Goal: Task Accomplishment & Management: Use online tool/utility

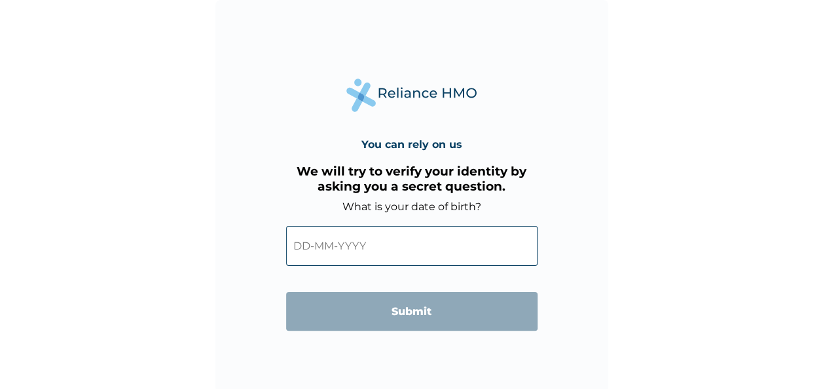
click at [390, 250] on input "text" at bounding box center [411, 246] width 251 height 40
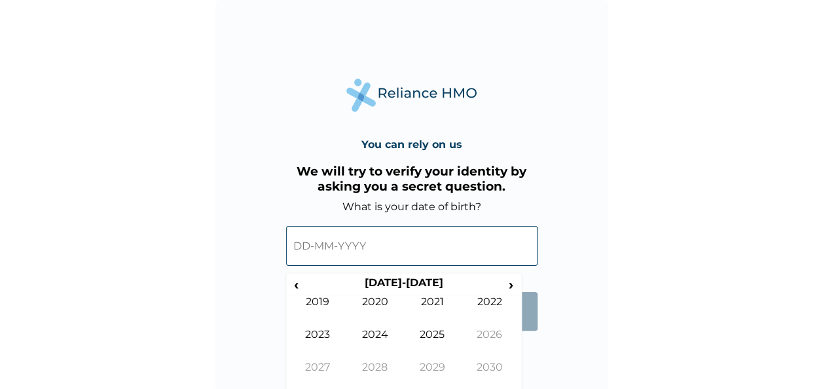
scroll to position [7, 0]
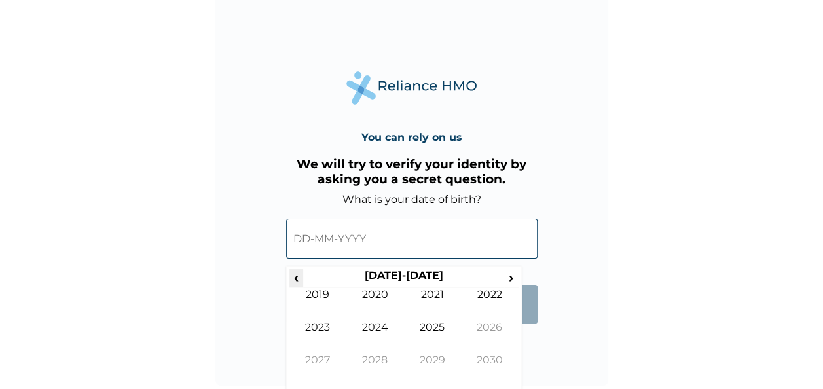
click at [296, 277] on span "‹" at bounding box center [296, 277] width 14 height 16
click at [293, 270] on span "‹" at bounding box center [296, 277] width 14 height 16
click at [296, 277] on span "‹" at bounding box center [296, 277] width 14 height 16
click at [494, 333] on td "1986" at bounding box center [490, 337] width 58 height 33
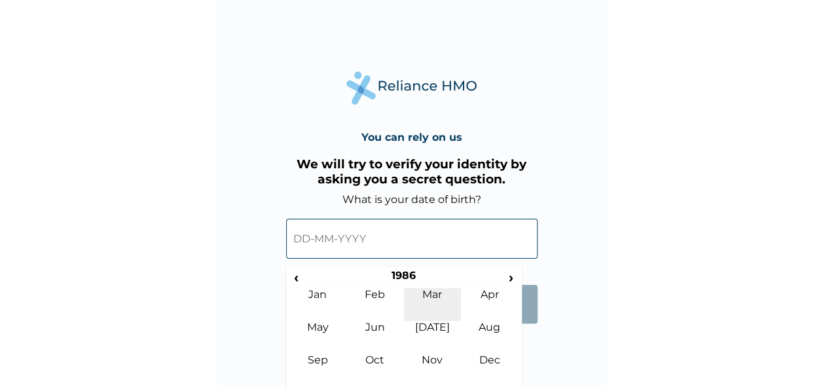
click at [437, 299] on td "Mar" at bounding box center [433, 304] width 58 height 33
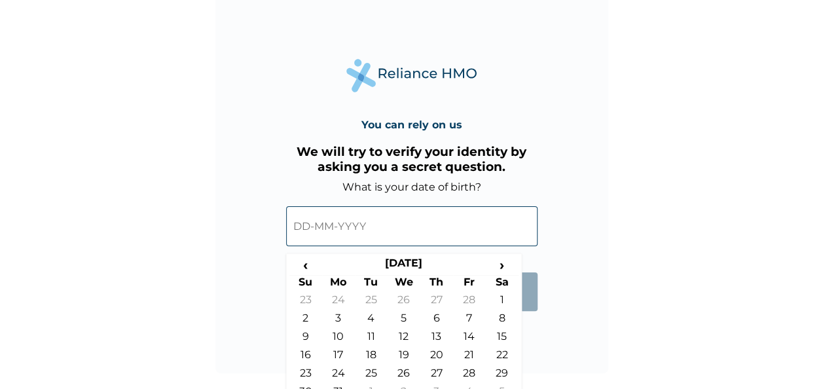
scroll to position [37, 0]
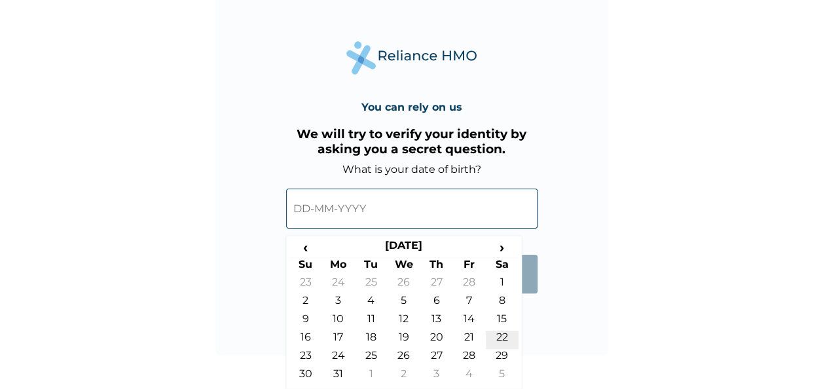
click at [499, 337] on td "22" at bounding box center [502, 340] width 33 height 18
type input "22-03-1986"
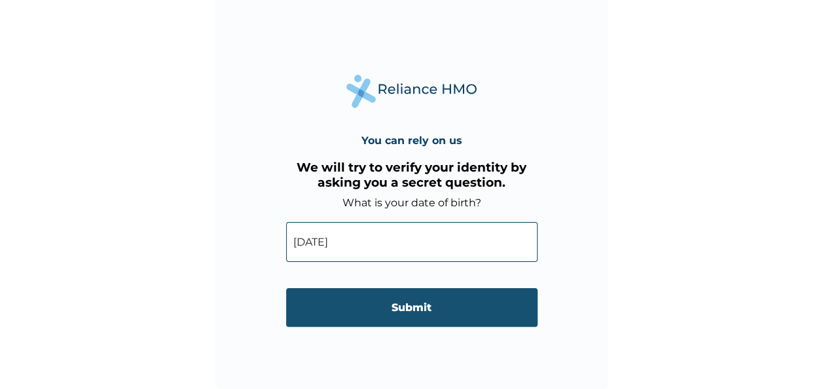
click at [454, 313] on input "Submit" at bounding box center [411, 307] width 251 height 39
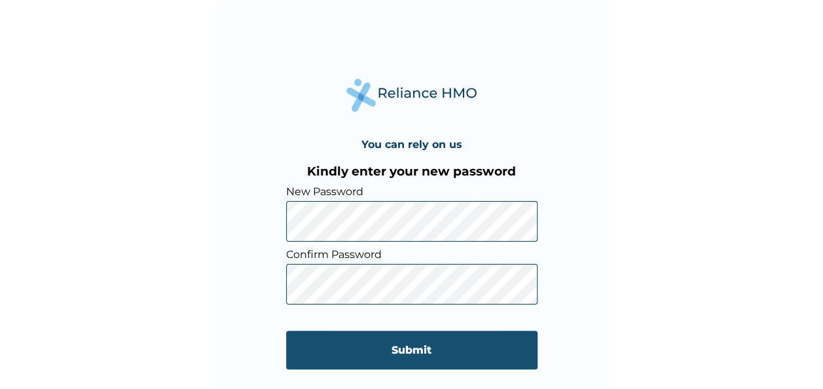
click at [457, 351] on input "Submit" at bounding box center [411, 350] width 251 height 39
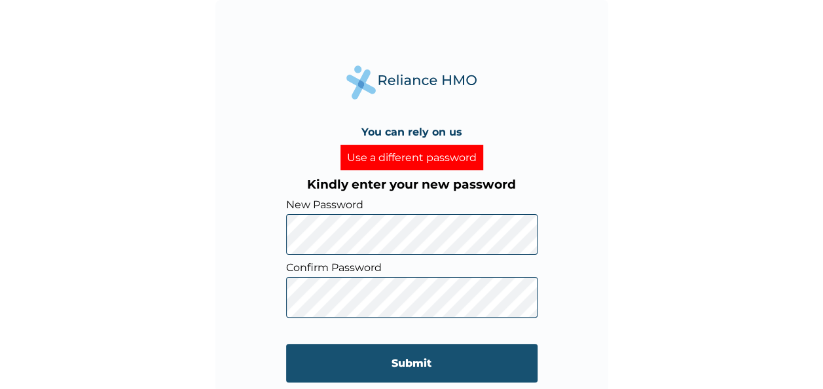
click at [442, 360] on input "Submit" at bounding box center [411, 363] width 251 height 39
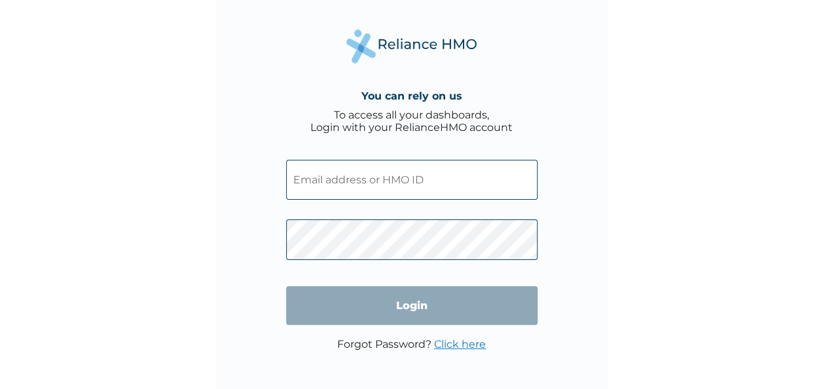
click at [485, 304] on input "Login" at bounding box center [411, 305] width 251 height 39
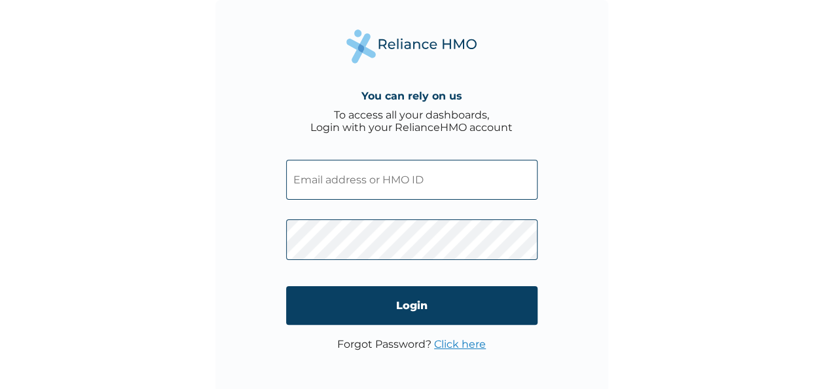
click at [627, 280] on div "You can rely on us To access all your dashboards, Login with your RelianceHMO a…" at bounding box center [411, 194] width 823 height 389
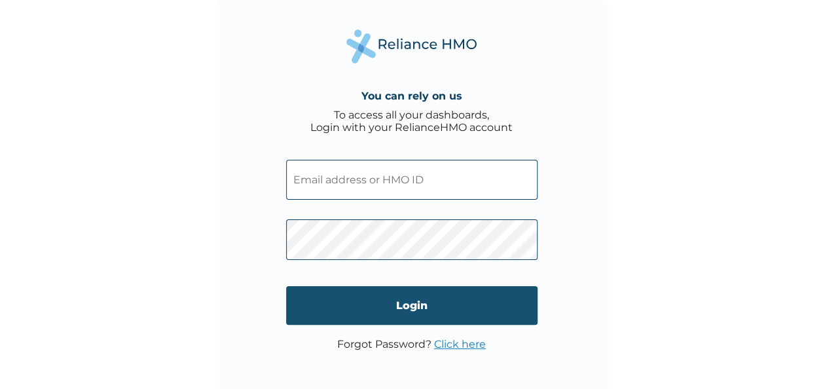
click at [477, 303] on input "Login" at bounding box center [411, 305] width 251 height 39
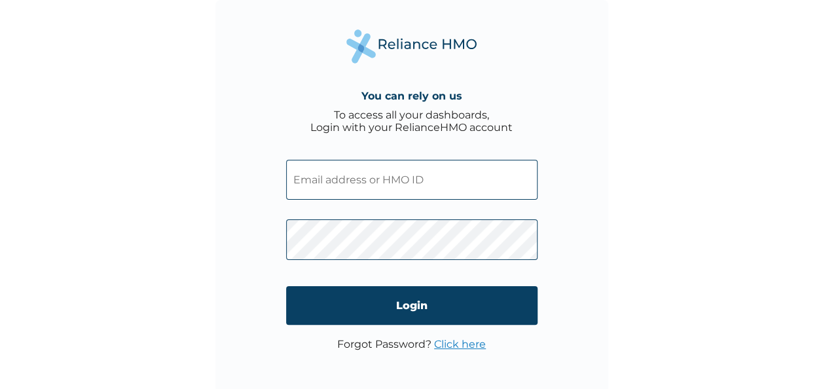
click at [423, 181] on input "text" at bounding box center [411, 180] width 251 height 40
click at [361, 176] on input "text" at bounding box center [411, 180] width 251 height 40
type input "SEX/10014/A"
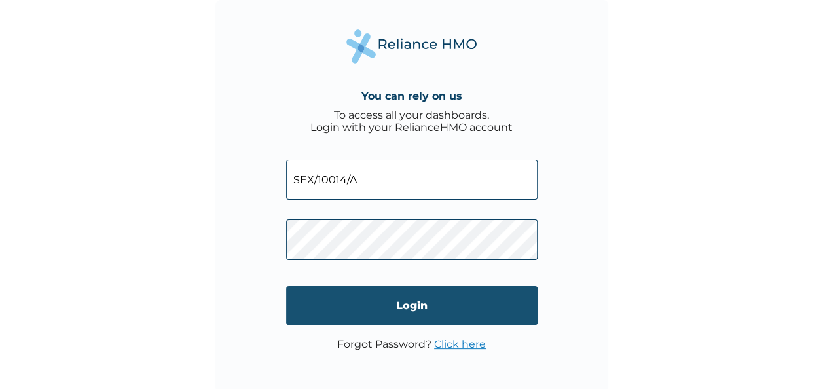
click at [430, 308] on input "Login" at bounding box center [411, 305] width 251 height 39
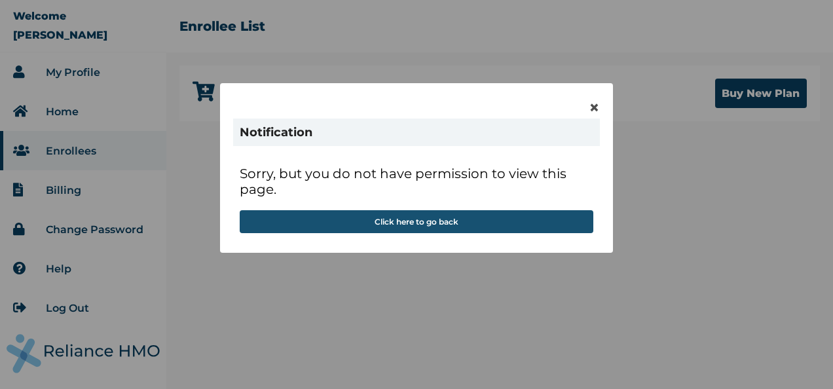
click at [482, 222] on button "Click here to go back" at bounding box center [417, 221] width 354 height 23
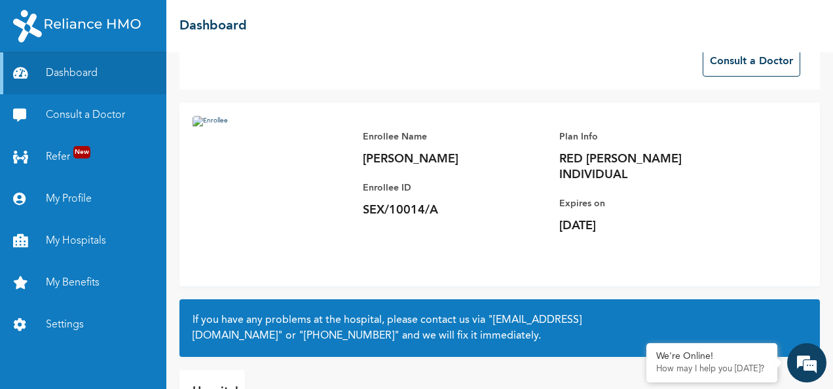
scroll to position [118, 0]
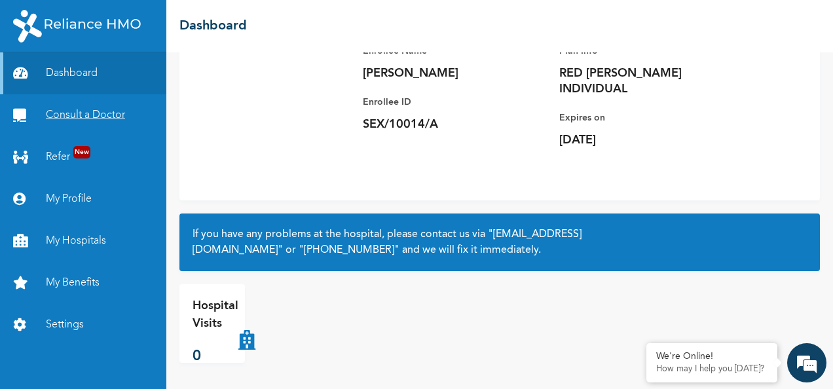
click at [75, 117] on link "Consult a Doctor" at bounding box center [83, 115] width 166 height 42
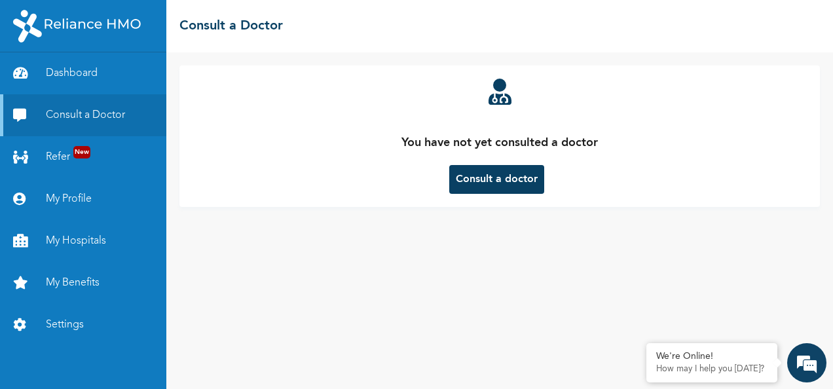
click at [502, 182] on button "Consult a doctor" at bounding box center [496, 179] width 95 height 29
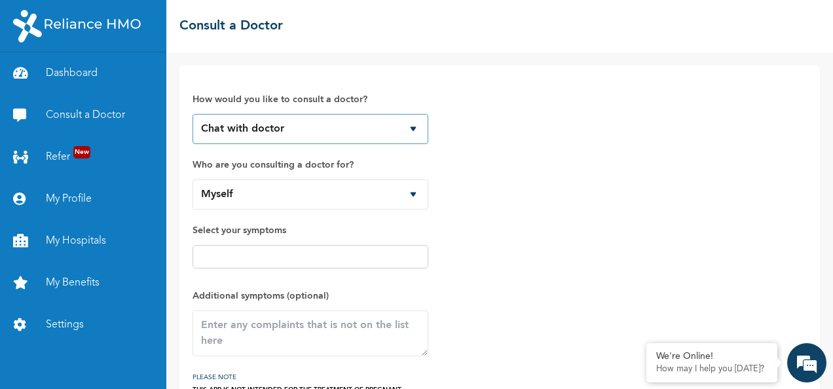
click at [415, 132] on select "Chat with doctor Phone Call" at bounding box center [311, 129] width 236 height 30
click at [193, 114] on select "Chat with doctor Phone Call" at bounding box center [311, 129] width 236 height 30
click at [213, 261] on input "text" at bounding box center [310, 257] width 228 height 16
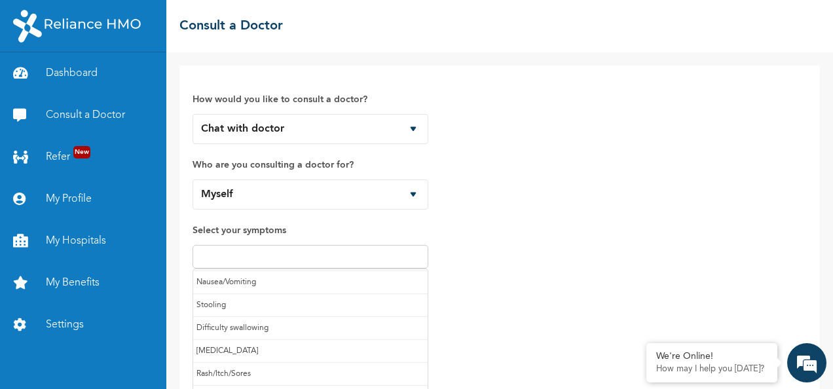
click at [322, 255] on input "text" at bounding box center [310, 257] width 228 height 16
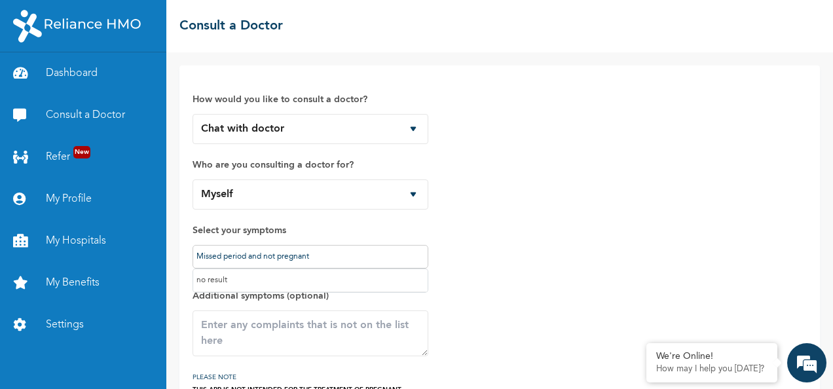
type input "Missed period and not pregnant"
click at [341, 318] on textarea at bounding box center [311, 333] width 236 height 46
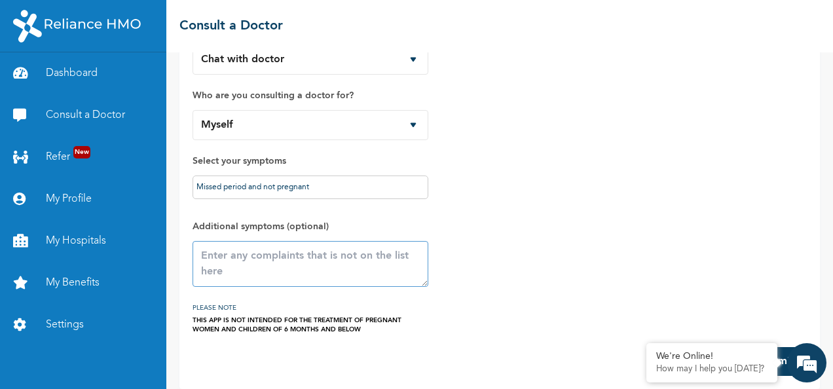
scroll to position [81, 0]
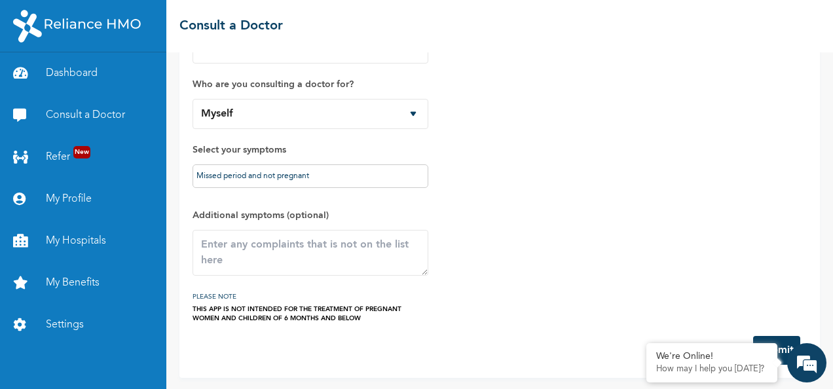
click at [782, 342] on button "Submit" at bounding box center [776, 350] width 47 height 29
click at [582, 312] on div "How would you like to consult a doctor? Chat with doctor Phone Call Who are you…" at bounding box center [500, 160] width 614 height 325
click at [536, 346] on form "How would you like to consult a doctor? Chat with doctor Phone Call Who are you…" at bounding box center [500, 181] width 614 height 367
click at [807, 368] on em at bounding box center [806, 362] width 35 height 35
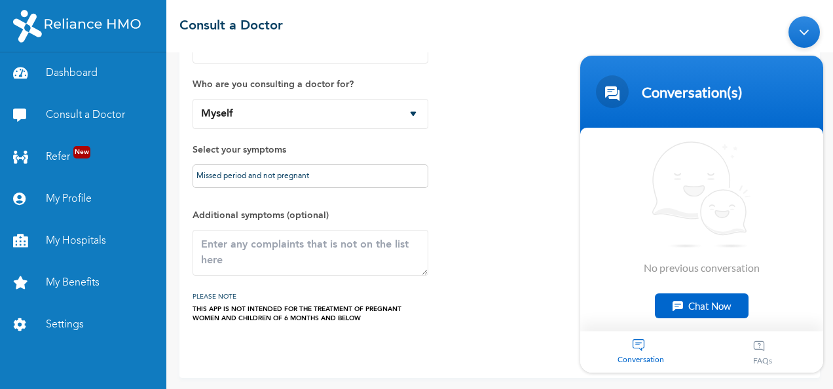
scroll to position [0, 0]
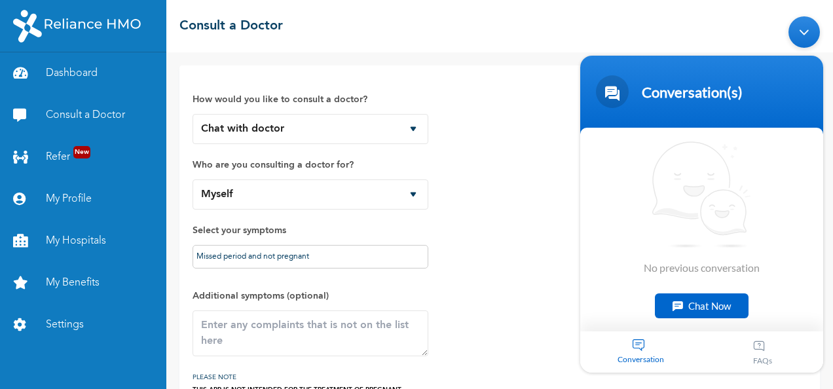
click at [762, 24] on body "Conversation(s) We're online! No previous conversation Chat Now Conversation FA…" at bounding box center [702, 193] width 256 height 369
click at [802, 30] on div "Minimize live chat window" at bounding box center [803, 31] width 31 height 31
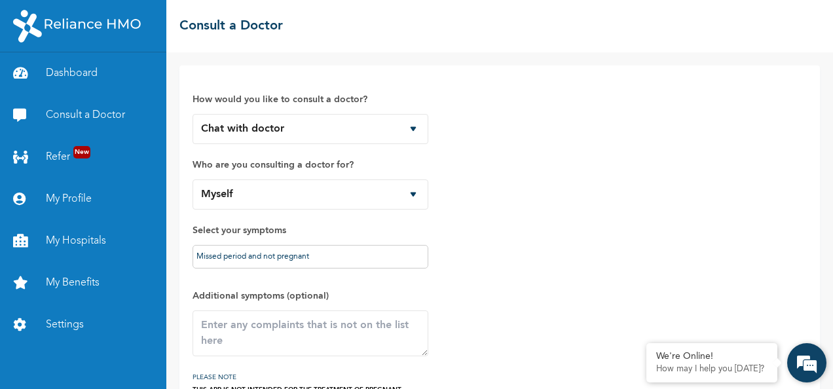
click at [800, 369] on em at bounding box center [806, 362] width 35 height 35
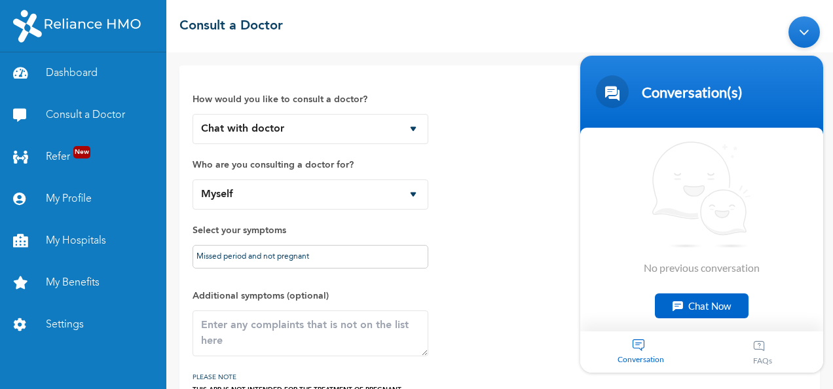
click at [664, 352] on div "Conversation" at bounding box center [641, 351] width 122 height 41
click at [714, 304] on div "Chat Now" at bounding box center [702, 305] width 94 height 25
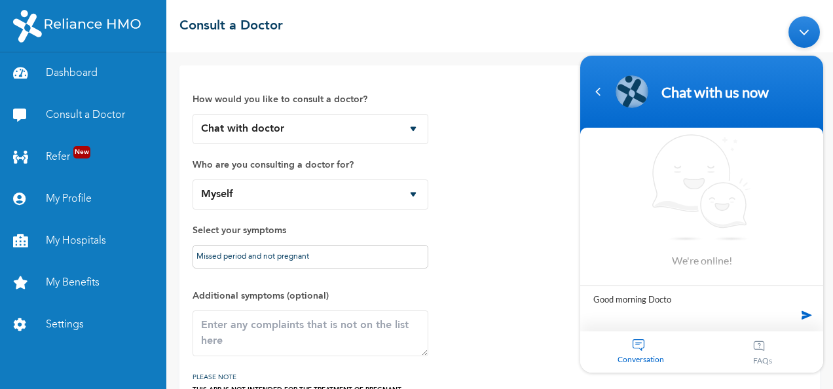
type textarea "Good morning Doctor"
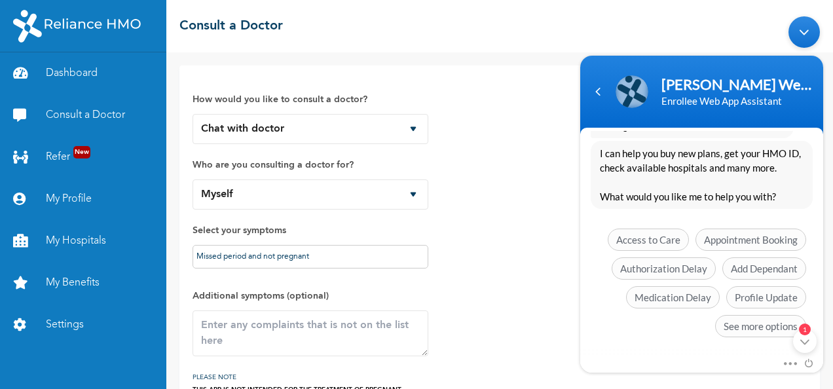
scroll to position [371, 0]
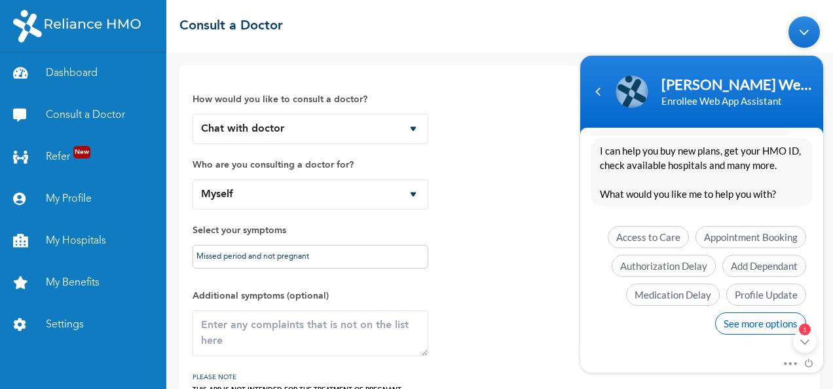
click at [775, 320] on span "See more options" at bounding box center [760, 323] width 91 height 22
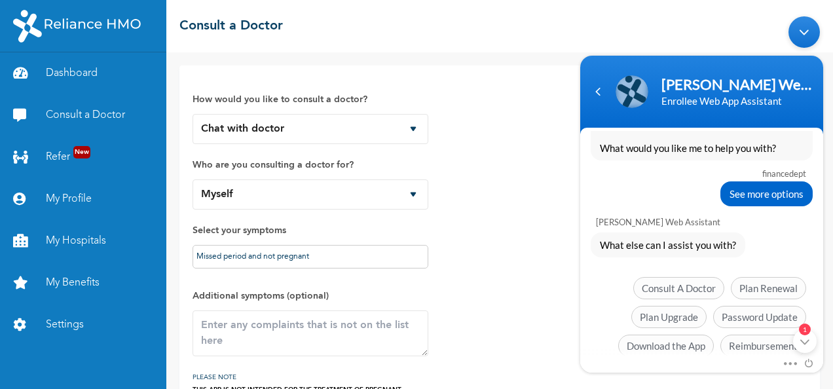
scroll to position [436, 0]
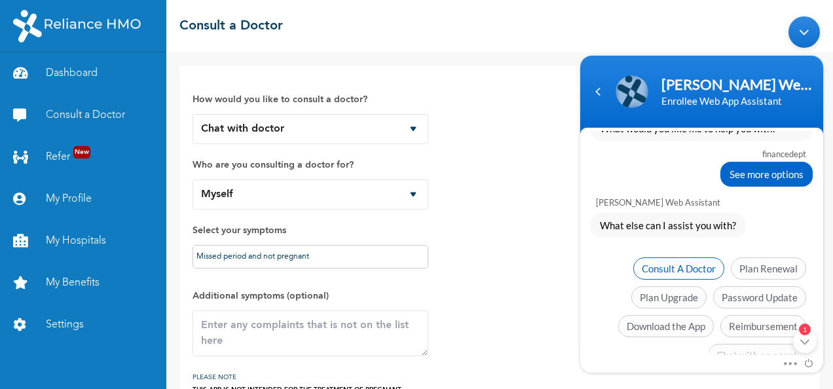
click at [698, 267] on span "Consult A Doctor" at bounding box center [678, 268] width 91 height 22
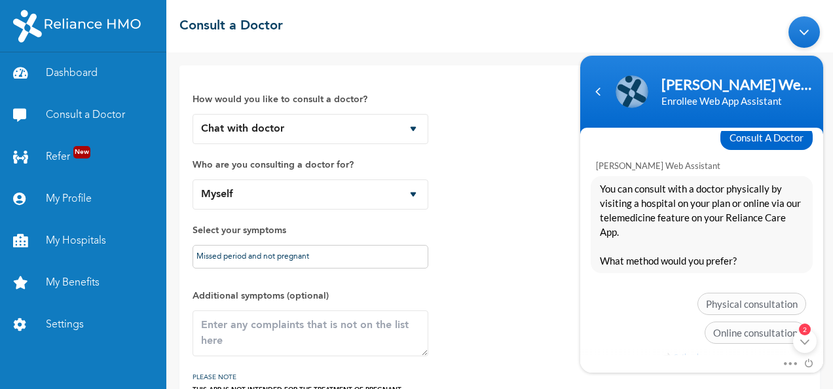
scroll to position [578, 0]
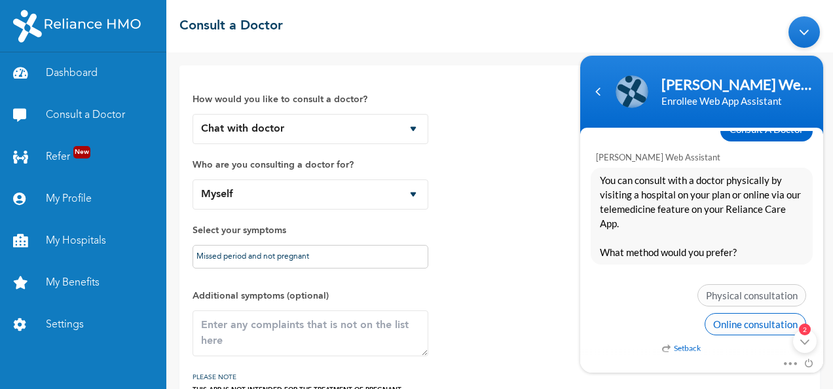
click at [766, 325] on span "Online consultation" at bounding box center [756, 323] width 102 height 22
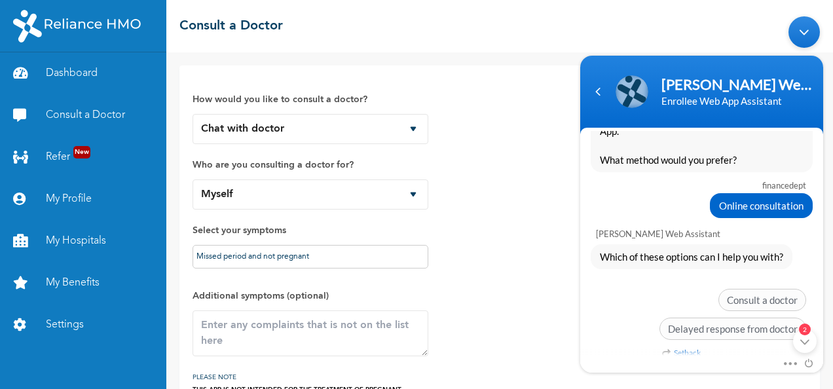
scroll to position [675, 0]
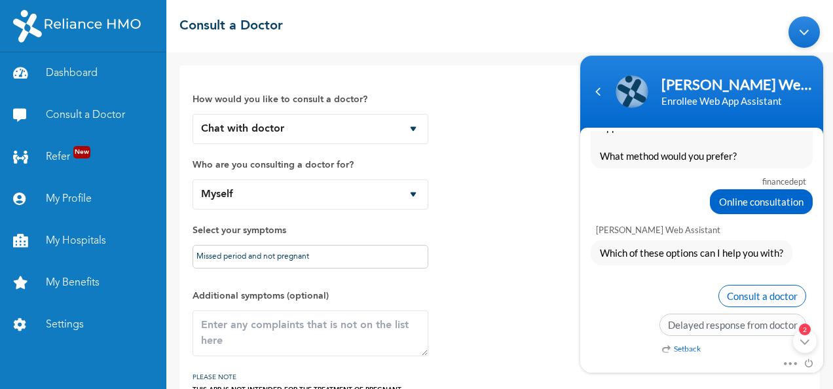
click at [774, 293] on span "Consult a doctor" at bounding box center [762, 295] width 88 height 22
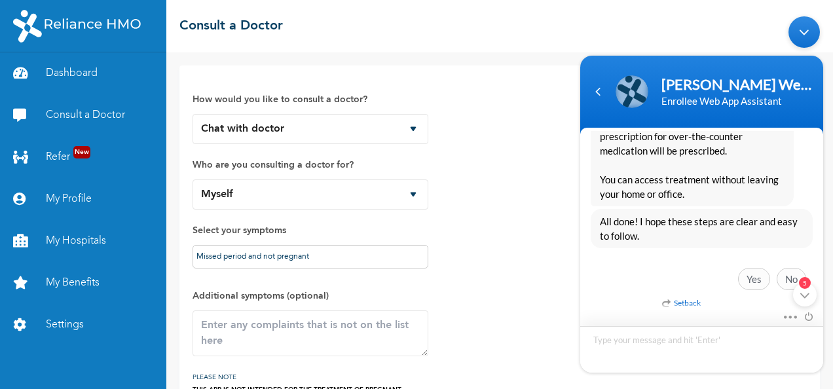
scroll to position [81, 0]
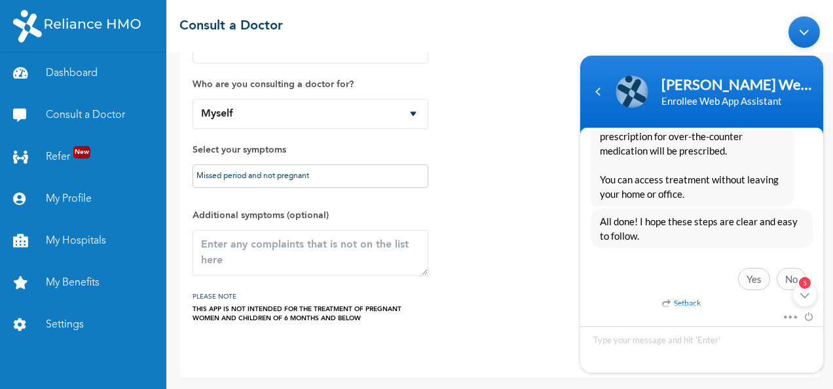
click at [712, 28] on body "[PERSON_NAME] Enrollee Web Assistant Enrollee Web App Assistant financedept Goo…" at bounding box center [702, 193] width 256 height 369
click at [811, 29] on div "Minimize live chat window" at bounding box center [803, 31] width 31 height 31
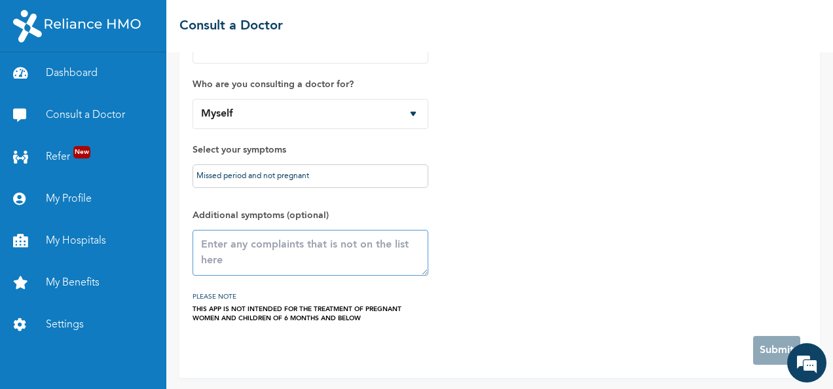
click at [309, 249] on textarea at bounding box center [311, 253] width 236 height 46
click at [360, 245] on textarea at bounding box center [311, 253] width 236 height 46
type textarea "missed period and not pregnant"
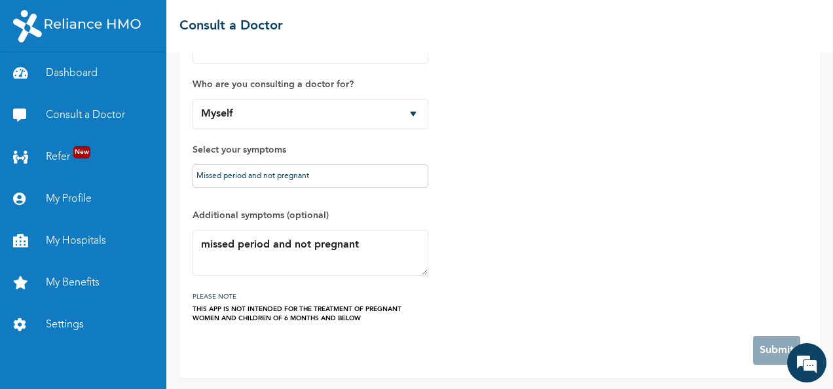
click at [579, 237] on div "How would you like to consult a doctor? Chat with doctor Phone Call Who are you…" at bounding box center [500, 160] width 614 height 325
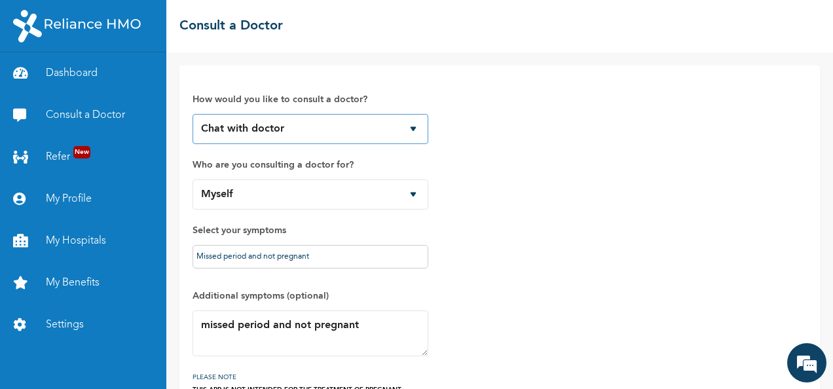
click at [413, 121] on select "Chat with doctor Phone Call" at bounding box center [311, 129] width 236 height 30
click at [603, 155] on div "How would you like to consult a doctor? Chat with doctor Phone Call Who are you…" at bounding box center [500, 241] width 614 height 325
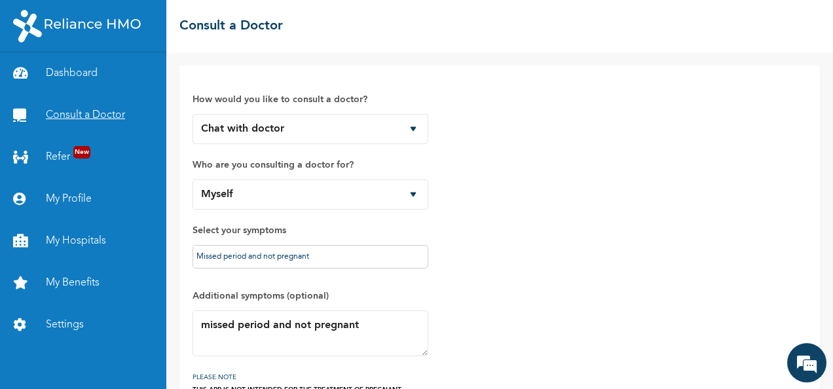
click at [71, 117] on link "Consult a Doctor" at bounding box center [83, 115] width 166 height 42
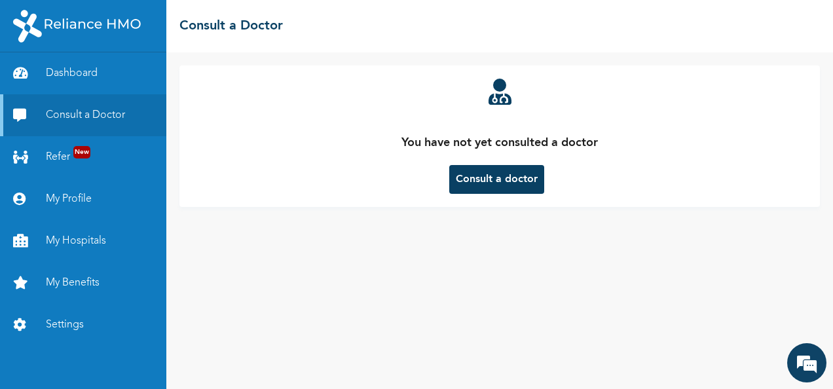
click at [470, 179] on button "Consult a doctor" at bounding box center [496, 179] width 95 height 29
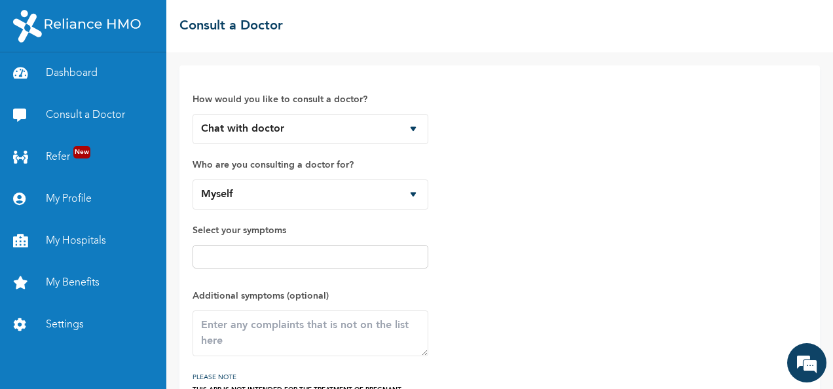
click at [210, 255] on input "text" at bounding box center [310, 257] width 228 height 16
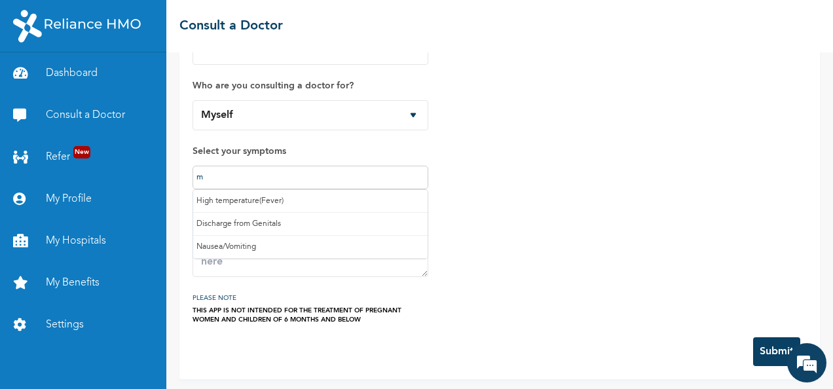
scroll to position [79, 0]
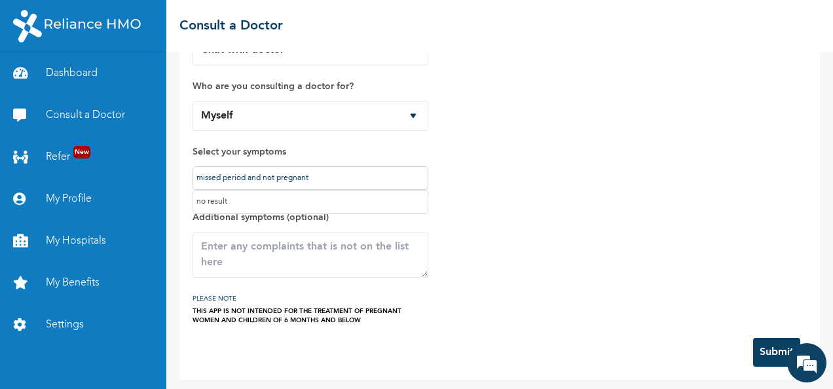
click at [612, 244] on div "How would you like to consult a doctor? Chat with doctor Phone Call Who are you…" at bounding box center [500, 162] width 614 height 325
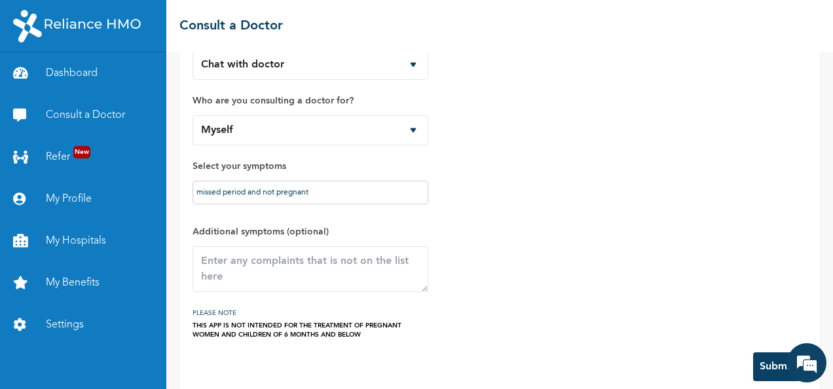
scroll to position [81, 0]
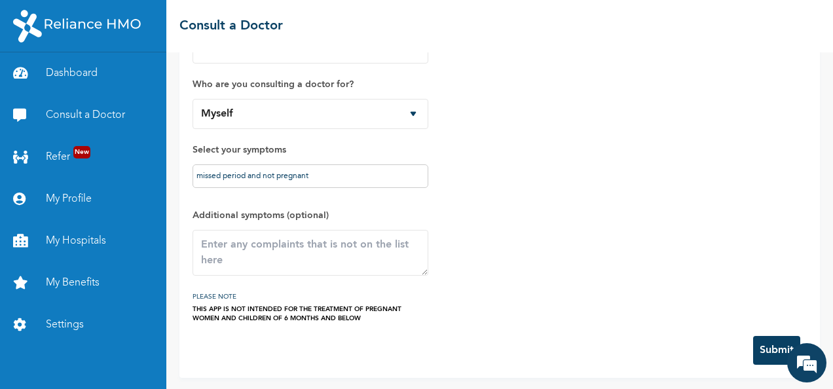
click at [766, 346] on button "Submit" at bounding box center [776, 350] width 47 height 29
click at [335, 181] on input "missed period and not pregnant" at bounding box center [310, 176] width 228 height 16
type input "m"
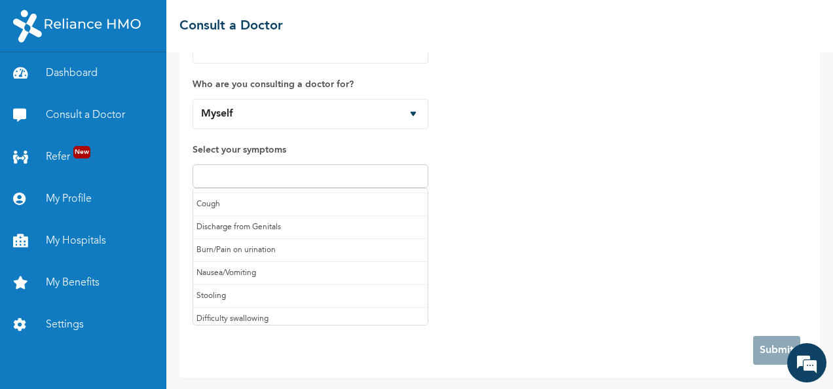
scroll to position [0, 0]
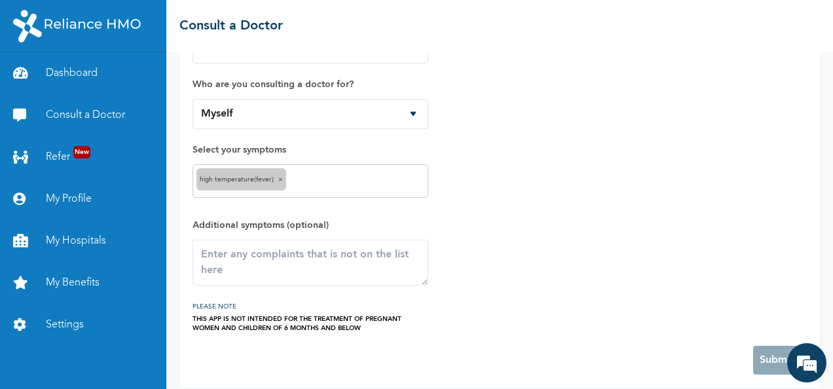
click at [278, 181] on span "×" at bounding box center [280, 179] width 5 height 7
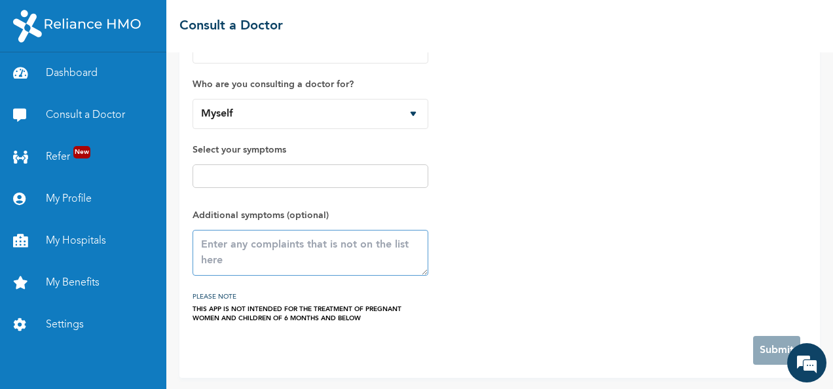
click at [238, 246] on textarea at bounding box center [311, 253] width 236 height 46
type textarea "Missed period but not pregnant"
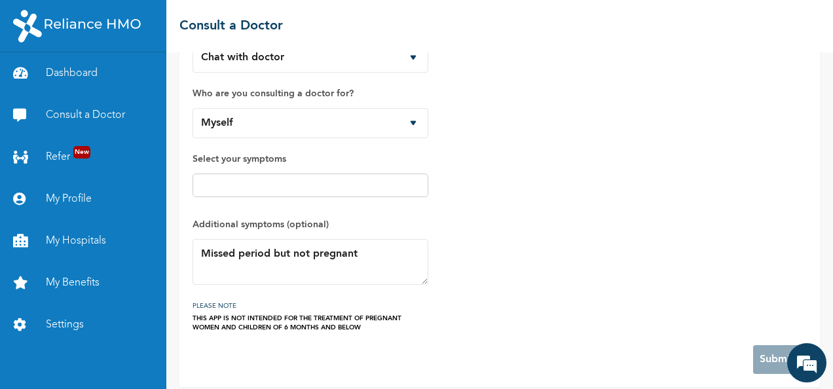
scroll to position [81, 0]
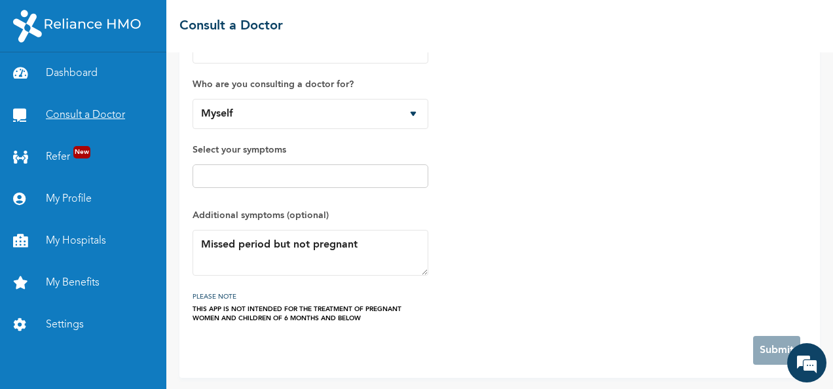
click at [89, 120] on link "Consult a Doctor" at bounding box center [83, 115] width 166 height 42
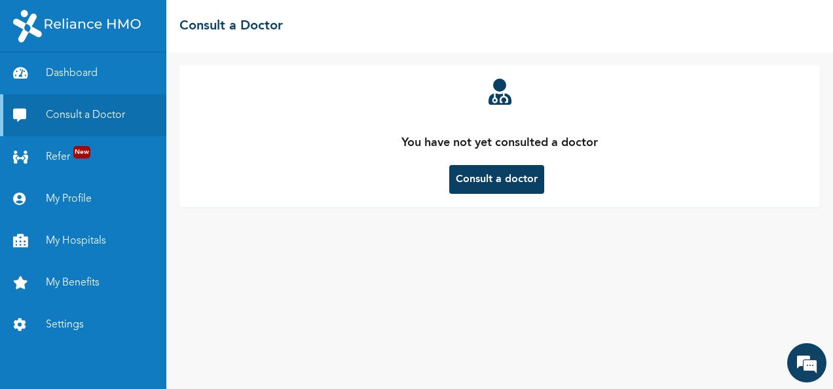
click at [506, 173] on button "Consult a doctor" at bounding box center [496, 179] width 95 height 29
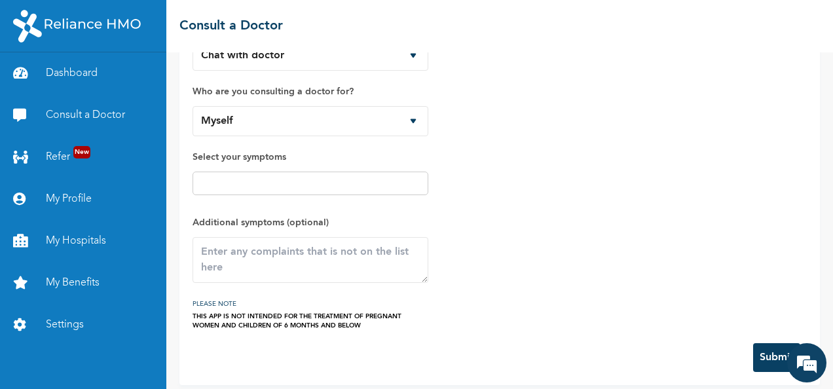
scroll to position [81, 0]
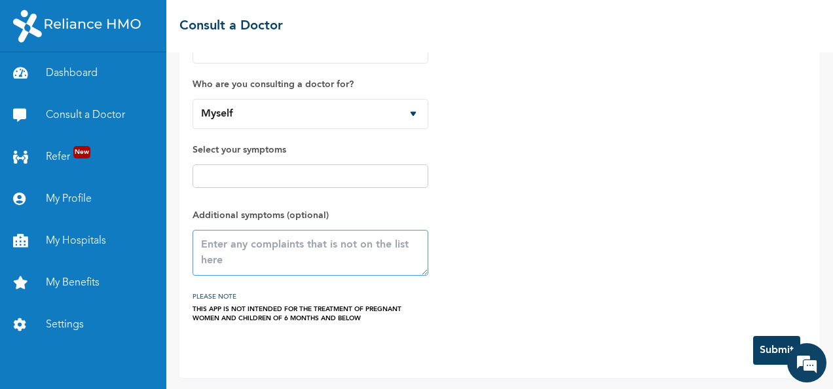
click at [213, 249] on textarea at bounding box center [311, 253] width 236 height 46
type textarea "Missed period but not pregnant"
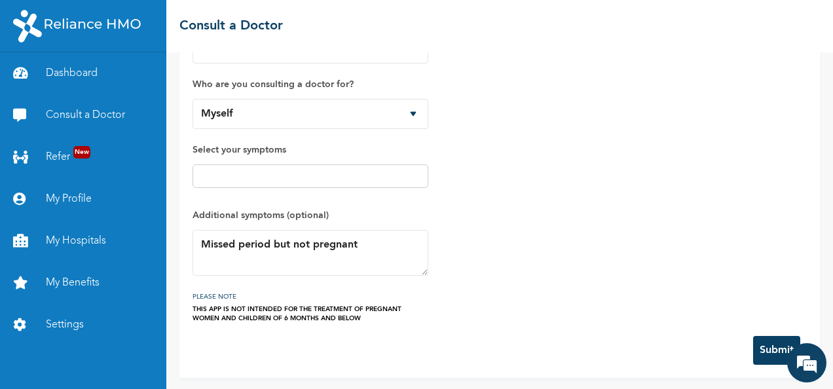
click at [515, 255] on div "How would you like to consult a doctor? Chat with doctor Phone Call Who are you…" at bounding box center [500, 160] width 614 height 325
click at [766, 346] on button "Submit" at bounding box center [776, 350] width 47 height 29
click at [811, 367] on em at bounding box center [806, 362] width 35 height 35
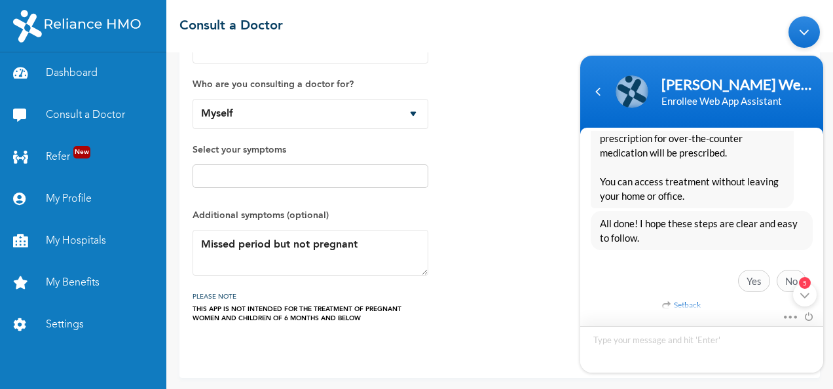
scroll to position [1132, 0]
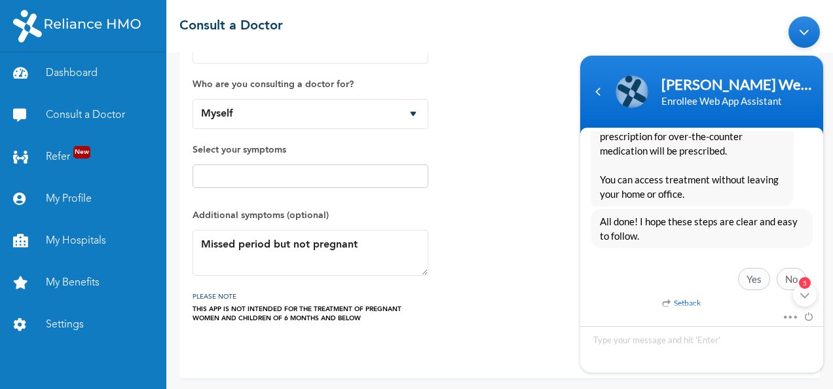
click at [534, 284] on div "How would you like to consult a doctor? Chat with doctor Phone Call Who are you…" at bounding box center [500, 160] width 614 height 325
click at [525, 336] on form "How would you like to consult a doctor? Chat with doctor Phone Call Who are you…" at bounding box center [500, 181] width 614 height 367
click at [800, 40] on div "Minimize live chat window" at bounding box center [803, 31] width 31 height 31
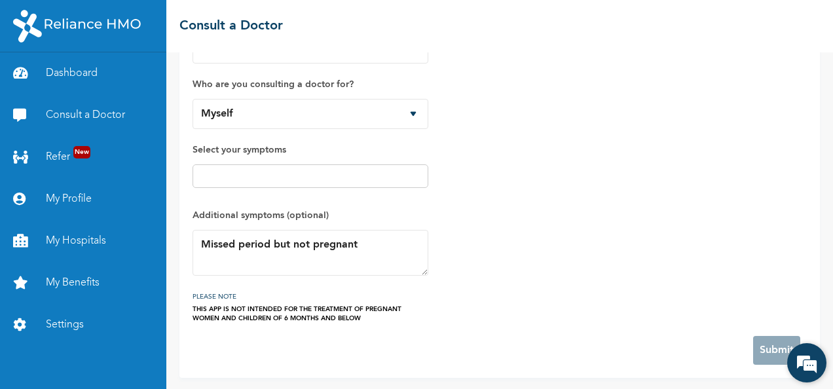
click at [813, 361] on em at bounding box center [806, 362] width 35 height 35
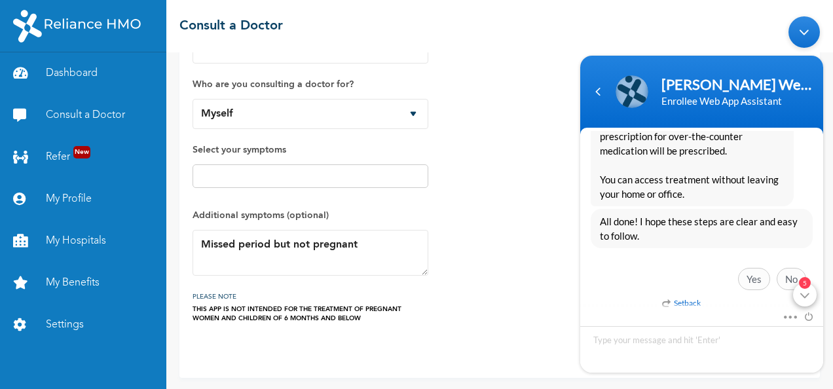
click at [806, 294] on div "5" at bounding box center [805, 294] width 24 height 24
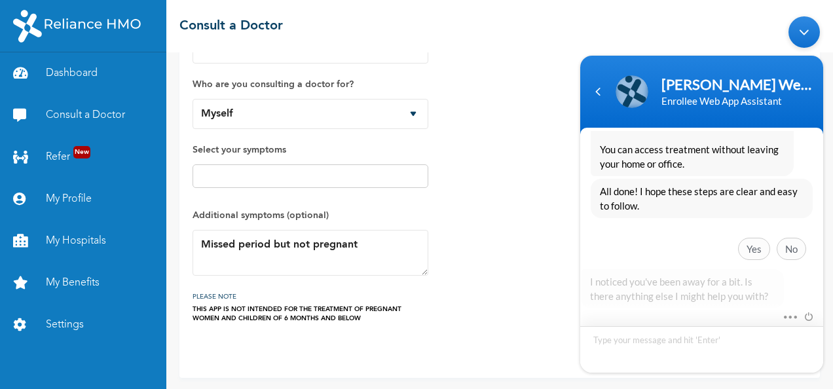
scroll to position [1161, 0]
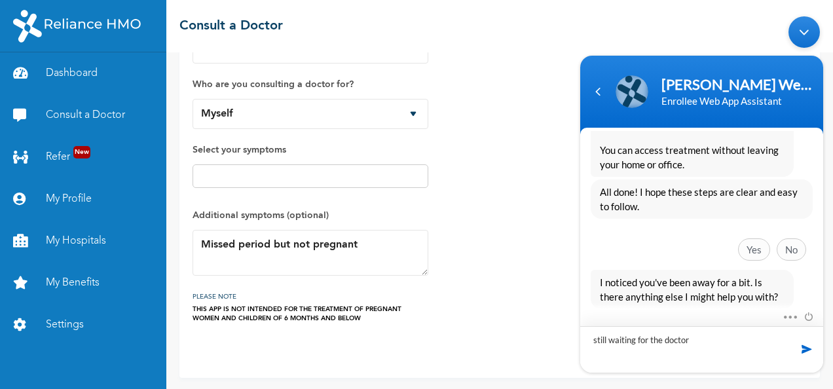
type textarea "still waiting for the doctor"
click at [807, 346] on span at bounding box center [806, 348] width 13 height 13
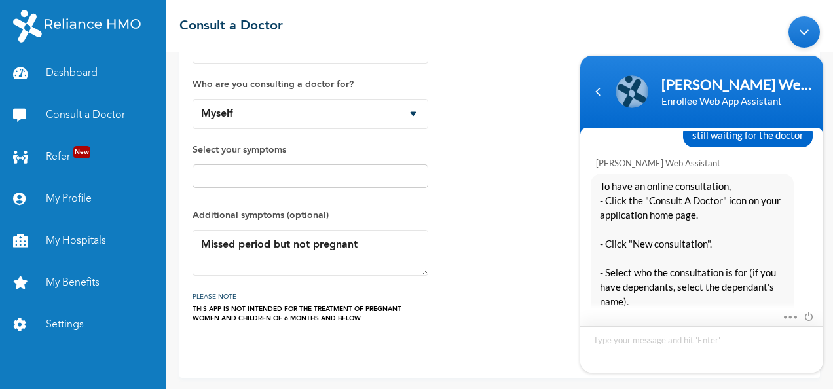
scroll to position [1321, 0]
click at [65, 119] on link "Consult a Doctor" at bounding box center [83, 115] width 166 height 42
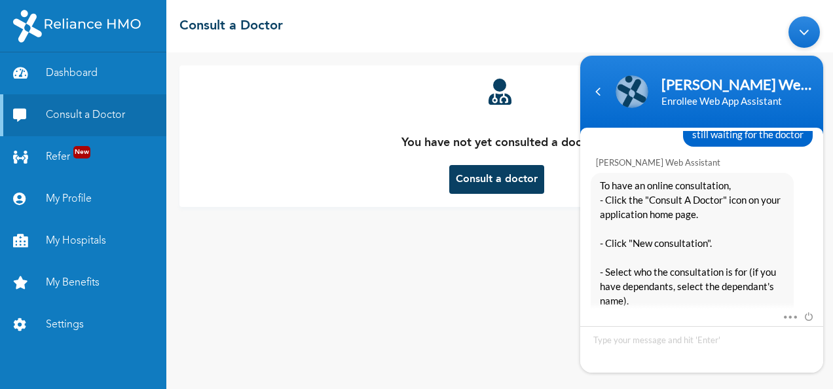
click at [799, 35] on div "Minimize live chat window" at bounding box center [803, 31] width 31 height 31
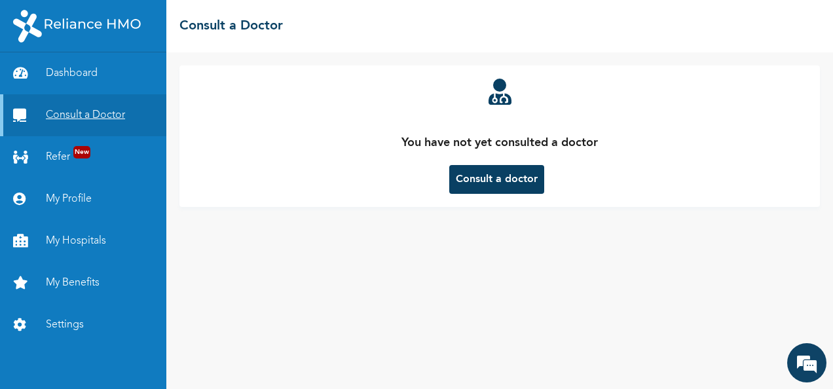
click at [75, 120] on link "Consult a Doctor" at bounding box center [83, 115] width 166 height 42
click at [71, 73] on link "Dashboard" at bounding box center [83, 73] width 166 height 42
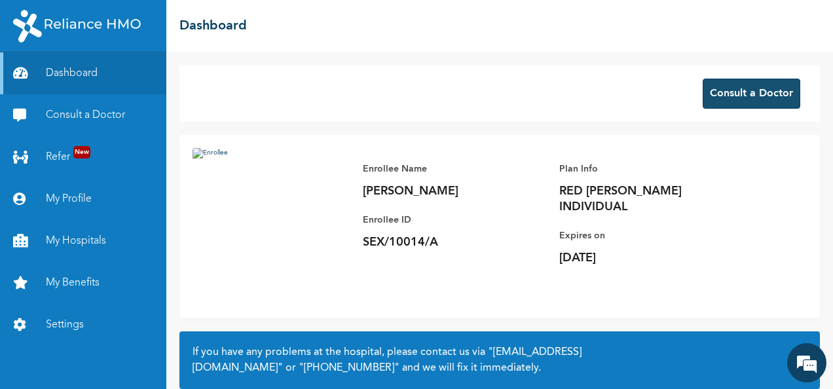
click at [735, 90] on button "Consult a Doctor" at bounding box center [752, 94] width 98 height 30
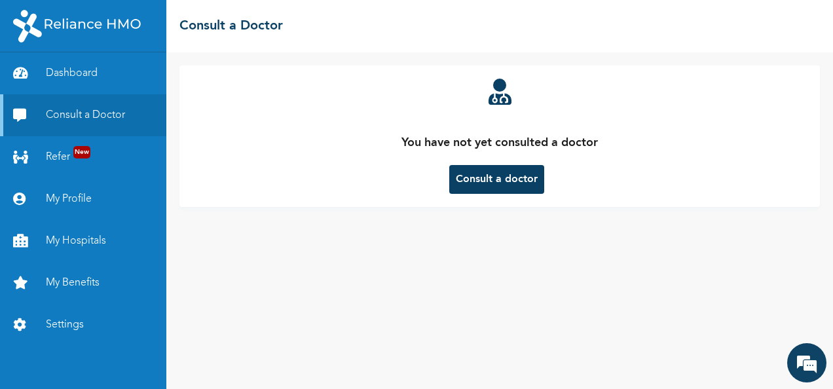
click at [502, 178] on button "Consult a doctor" at bounding box center [496, 179] width 95 height 29
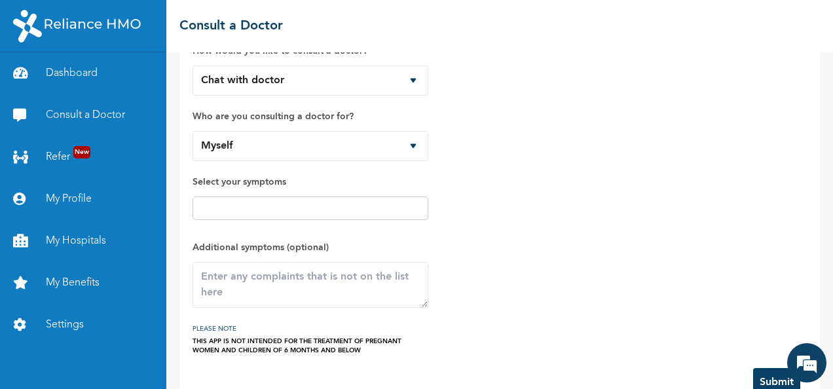
scroll to position [81, 0]
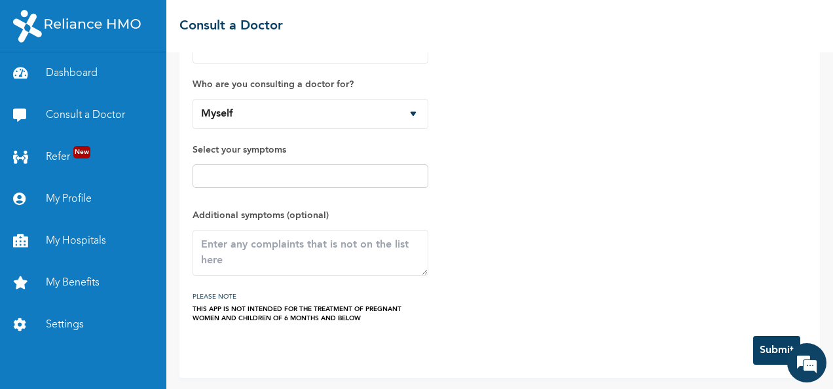
click at [219, 178] on input "text" at bounding box center [310, 176] width 228 height 16
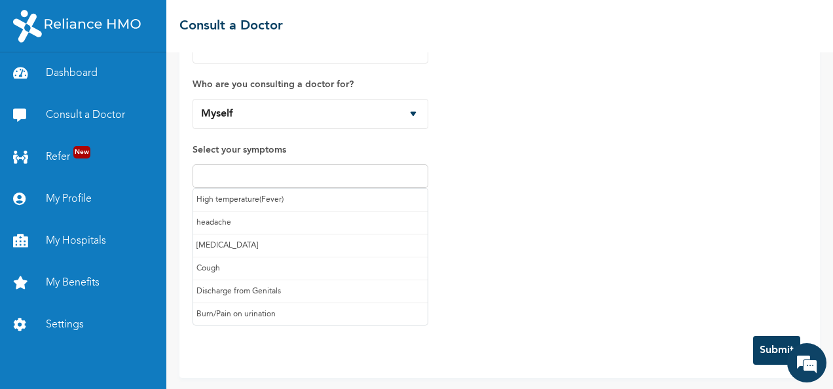
click at [554, 250] on div "How would you like to consult a doctor? Chat with doctor Phone Call Who are you…" at bounding box center [500, 160] width 614 height 325
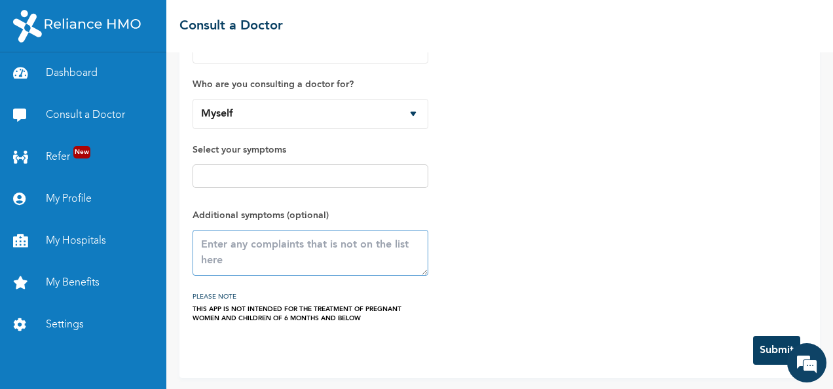
click at [328, 250] on textarea at bounding box center [311, 253] width 236 height 46
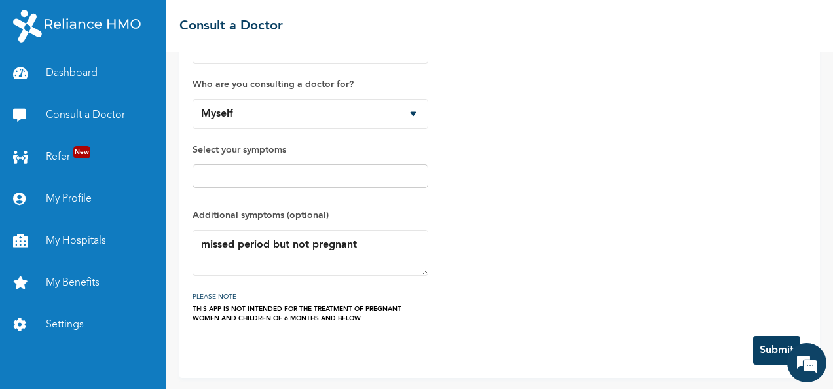
click at [760, 347] on button "Submit" at bounding box center [776, 350] width 47 height 29
click at [720, 303] on div "How would you like to consult a doctor? Chat with doctor Phone Call Who are you…" at bounding box center [500, 160] width 614 height 325
click at [811, 365] on em at bounding box center [806, 362] width 35 height 35
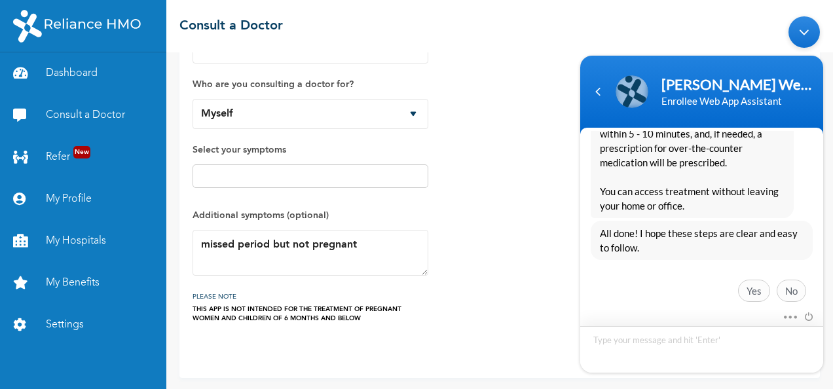
scroll to position [1613, 0]
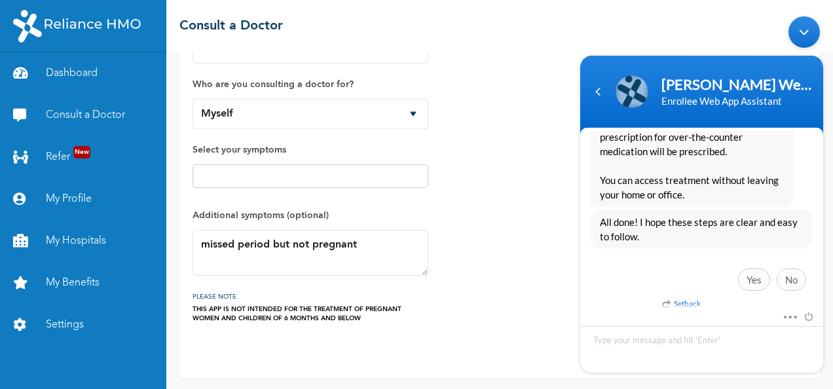
click at [502, 327] on form "How would you like to consult a doctor? Chat with doctor Phone Call Who are you…" at bounding box center [500, 181] width 614 height 367
click at [804, 37] on div "Minimize live chat window" at bounding box center [803, 31] width 31 height 31
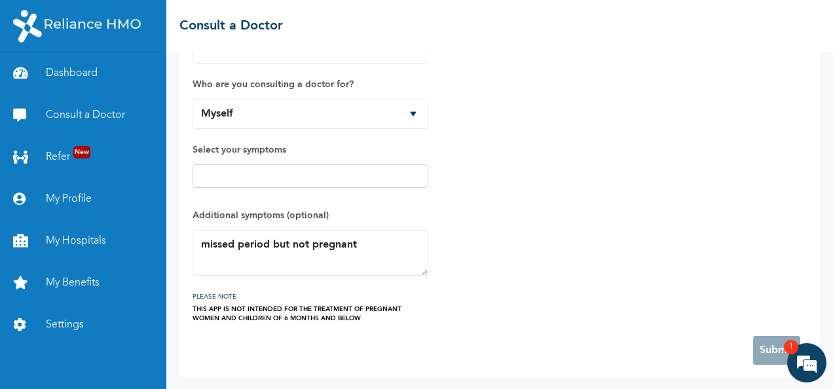
scroll to position [1642, 0]
click at [808, 367] on em at bounding box center [806, 362] width 35 height 35
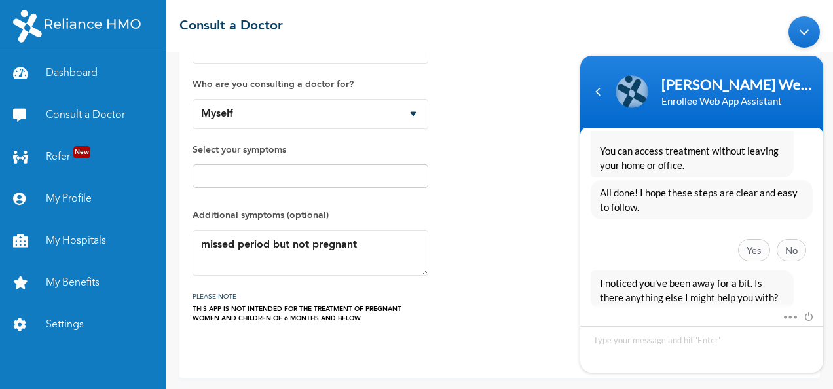
click at [807, 36] on div "Minimize live chat window" at bounding box center [803, 31] width 31 height 31
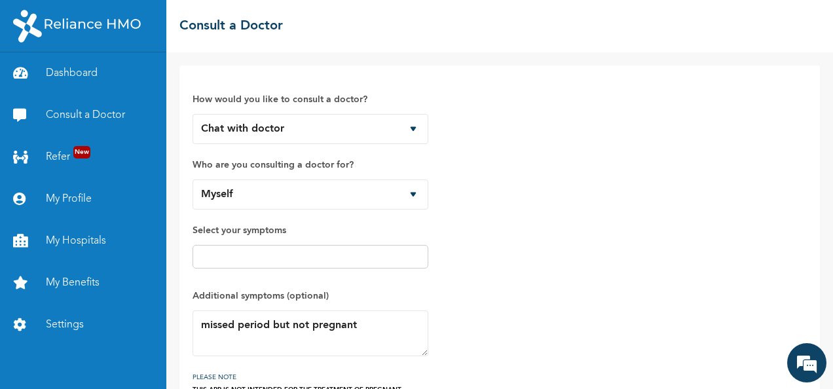
scroll to position [81, 0]
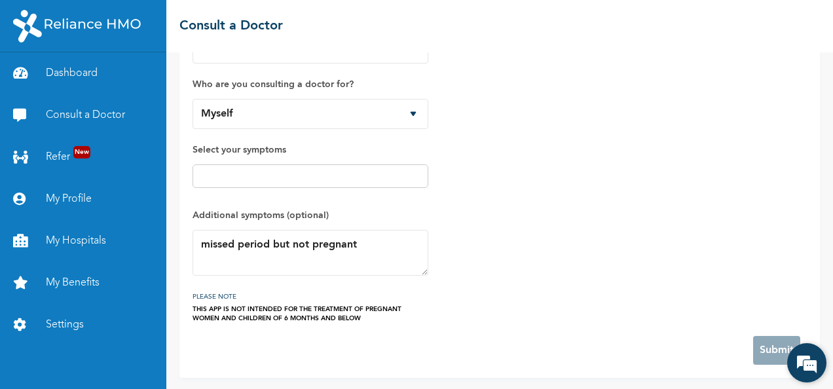
click at [809, 368] on em at bounding box center [806, 362] width 35 height 35
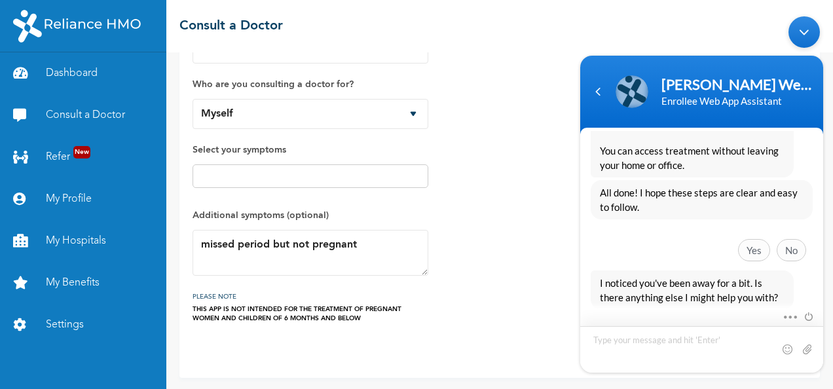
scroll to position [1642, 0]
click at [361, 241] on textarea "missed period but not pregnant" at bounding box center [311, 253] width 236 height 46
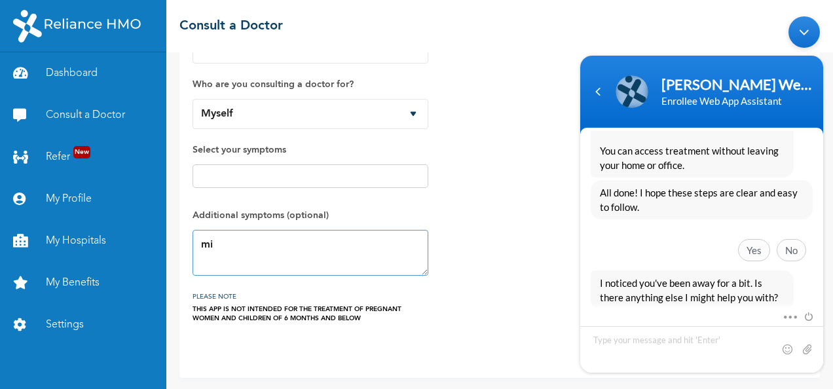
type textarea "m"
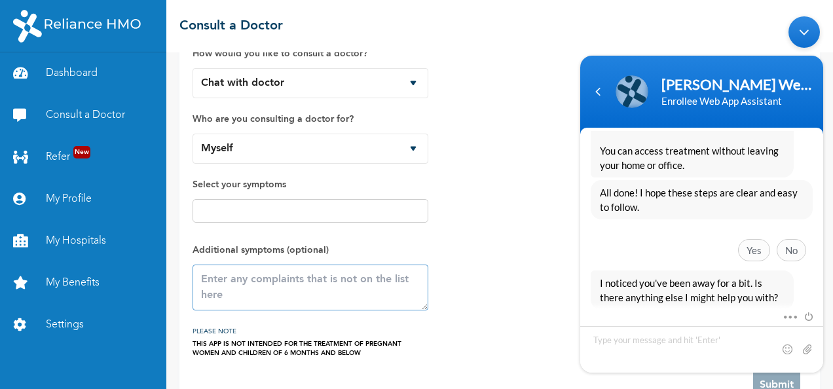
scroll to position [81, 0]
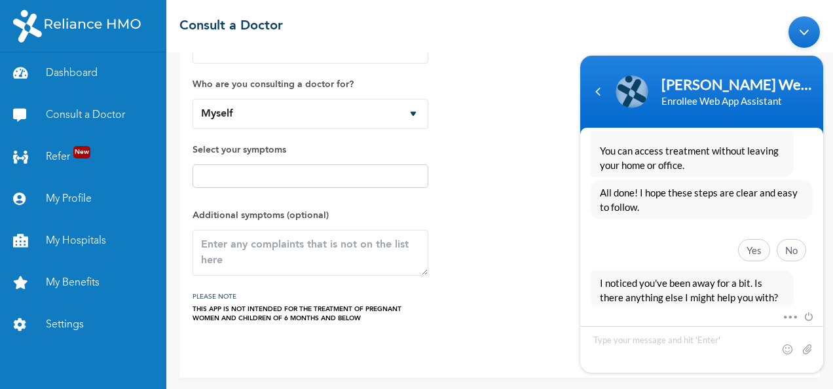
click at [790, 29] on div "Minimize live chat window" at bounding box center [803, 31] width 31 height 31
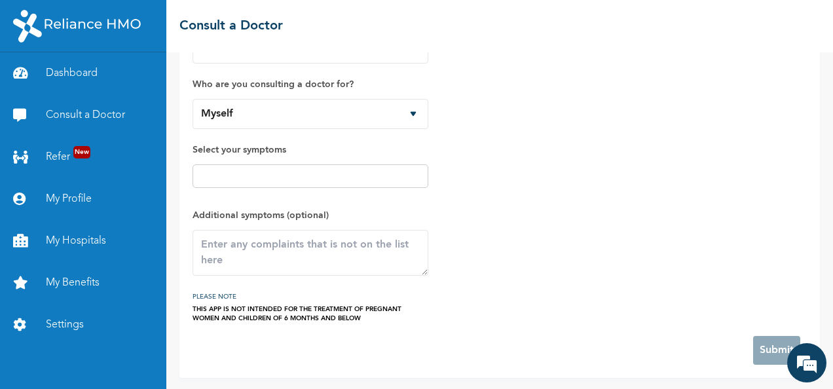
drag, startPoint x: 216, startPoint y: 20, endPoint x: 489, endPoint y: 134, distance: 295.3
click at [489, 134] on div "How would you like to consult a doctor? Chat with doctor Phone Call Who are you…" at bounding box center [500, 160] width 614 height 325
click at [225, 177] on input "text" at bounding box center [310, 176] width 228 height 16
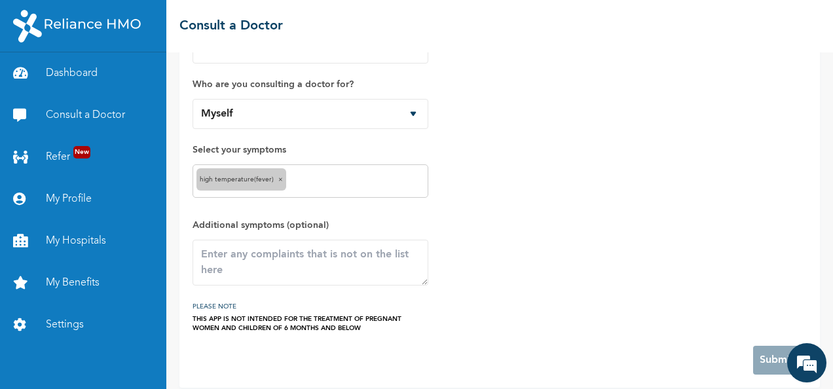
scroll to position [90, 0]
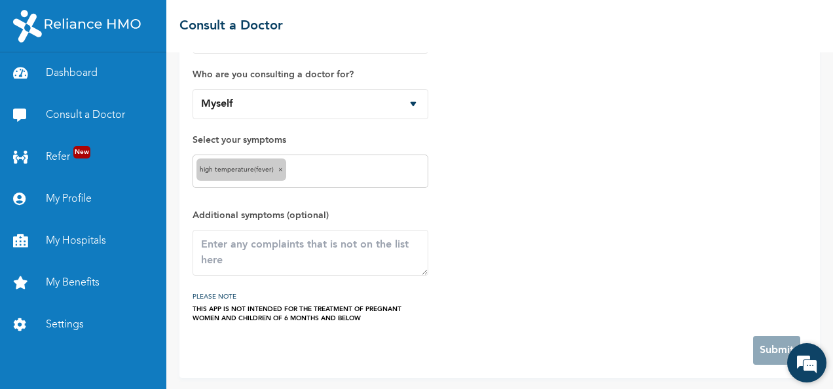
click at [815, 364] on em at bounding box center [806, 362] width 35 height 35
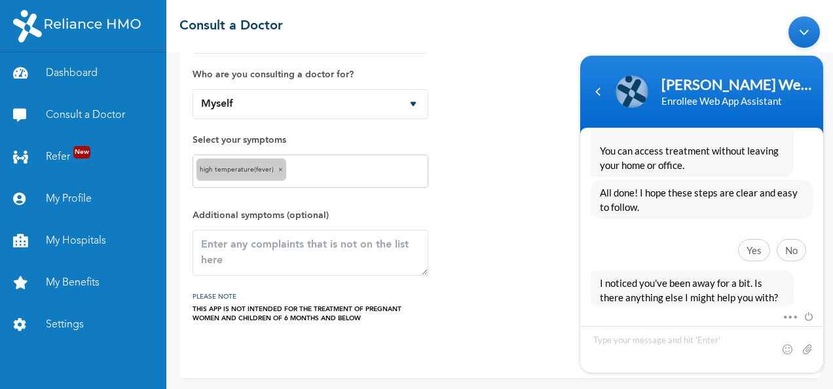
scroll to position [1642, 0]
click at [799, 24] on div "Minimize live chat window" at bounding box center [803, 31] width 31 height 31
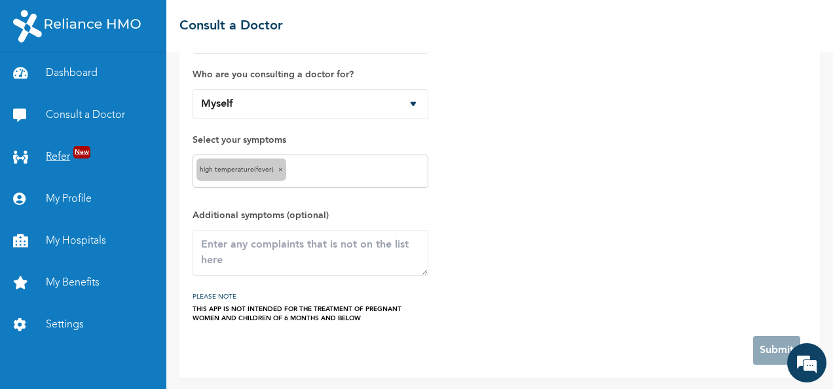
click at [62, 151] on link "Refer New" at bounding box center [83, 157] width 166 height 42
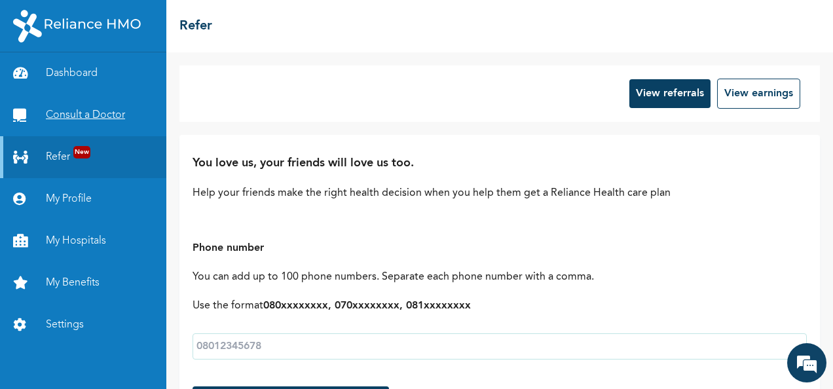
click at [82, 118] on link "Consult a Doctor" at bounding box center [83, 115] width 166 height 42
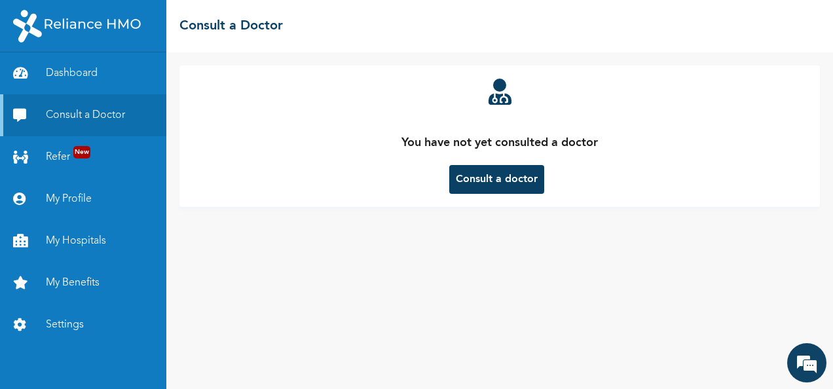
click at [477, 178] on button "Consult a doctor" at bounding box center [496, 179] width 95 height 29
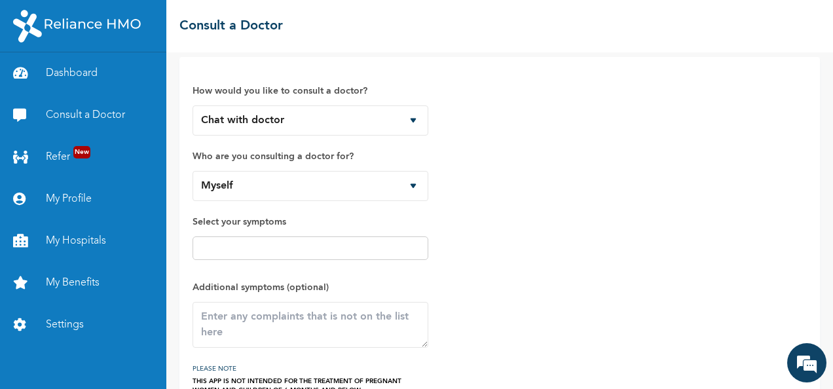
scroll to position [9, 0]
click at [267, 248] on input "text" at bounding box center [310, 248] width 228 height 16
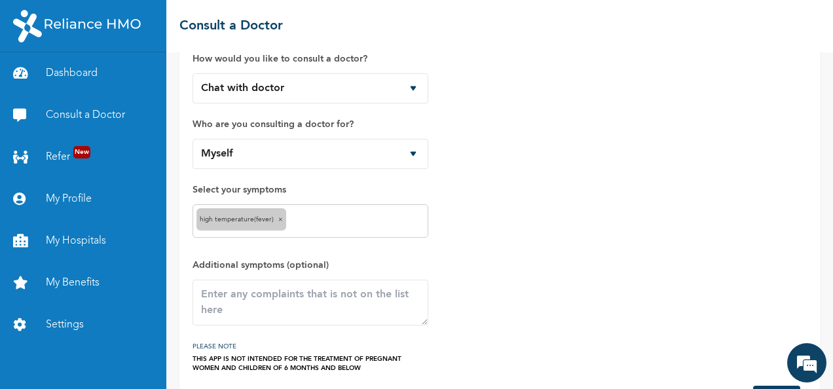
scroll to position [48, 0]
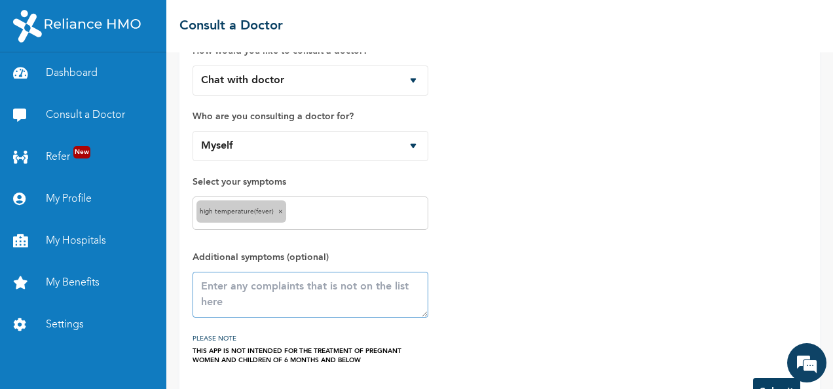
click at [288, 291] on textarea at bounding box center [311, 295] width 236 height 46
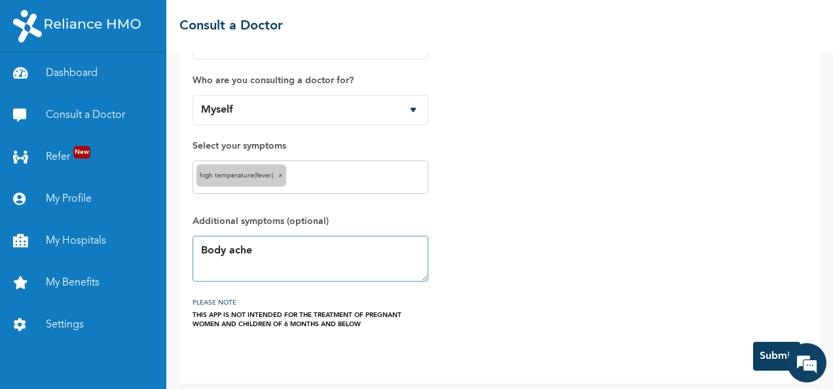
scroll to position [90, 0]
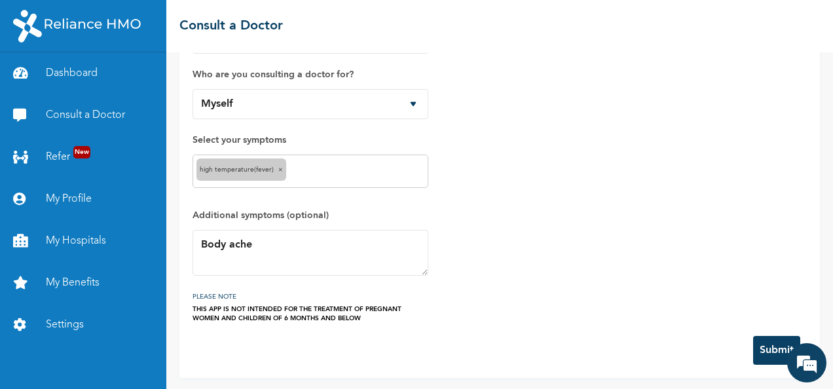
click at [766, 346] on button "Submit" at bounding box center [776, 350] width 47 height 29
click at [278, 170] on span "×" at bounding box center [280, 169] width 5 height 7
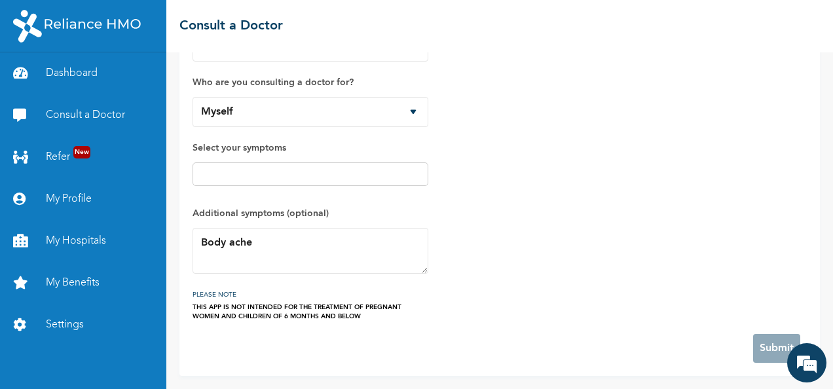
scroll to position [81, 0]
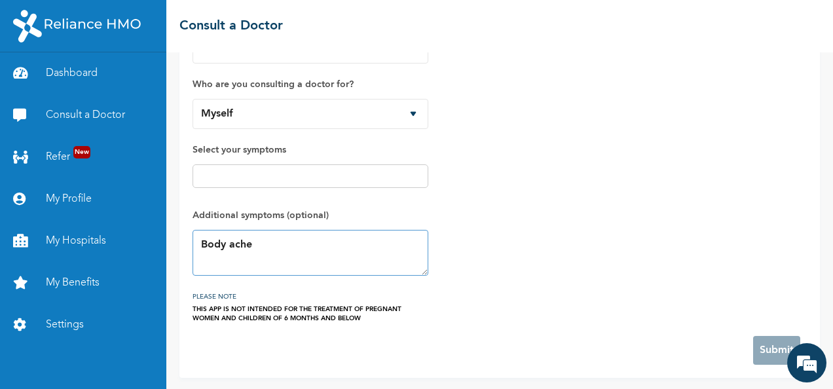
click at [272, 246] on textarea "Body ache" at bounding box center [311, 253] width 236 height 46
type textarea "B"
type textarea "Missed perio"
click at [58, 113] on link "Consult a Doctor" at bounding box center [83, 115] width 166 height 42
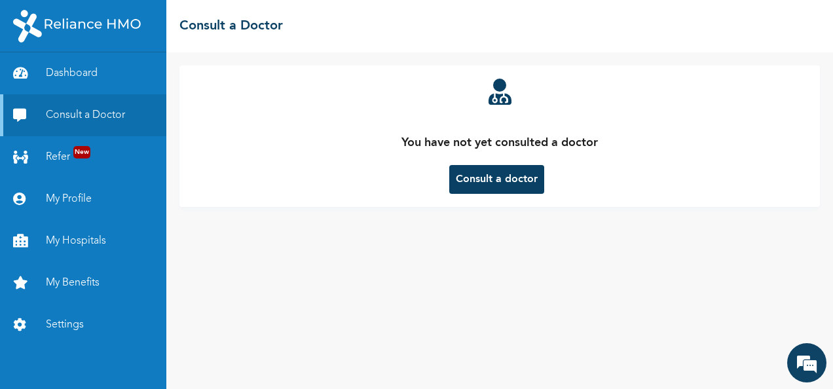
click at [503, 185] on button "Consult a doctor" at bounding box center [496, 179] width 95 height 29
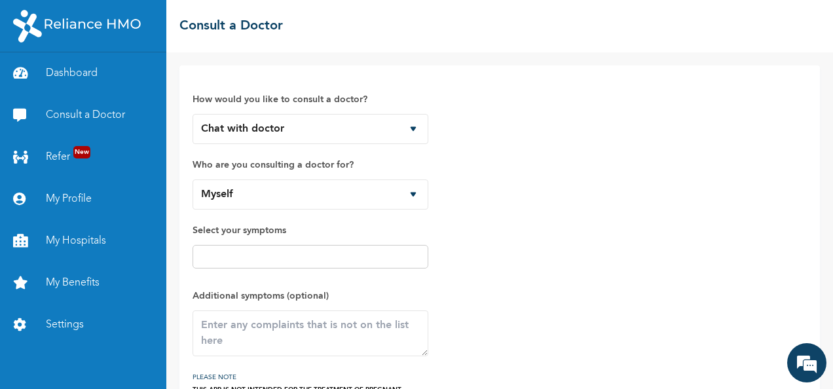
click at [330, 257] on input "text" at bounding box center [310, 257] width 228 height 16
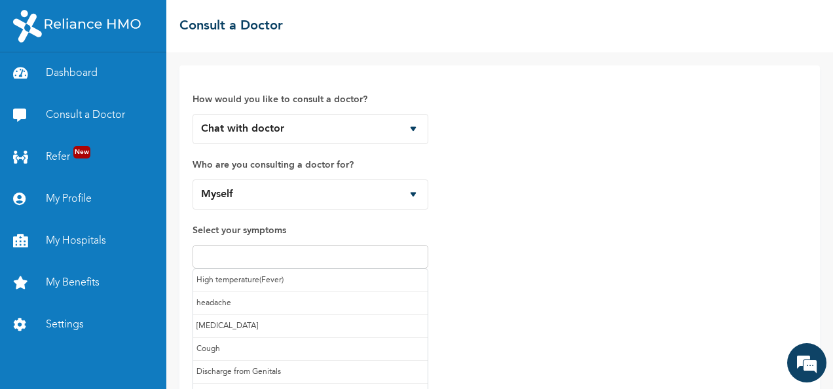
click at [494, 276] on div "How would you like to consult a doctor? Chat with doctor Phone Call Who are you…" at bounding box center [500, 241] width 614 height 325
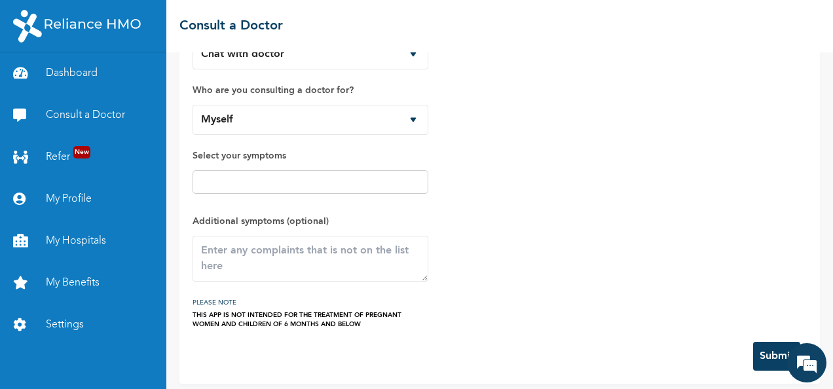
scroll to position [81, 0]
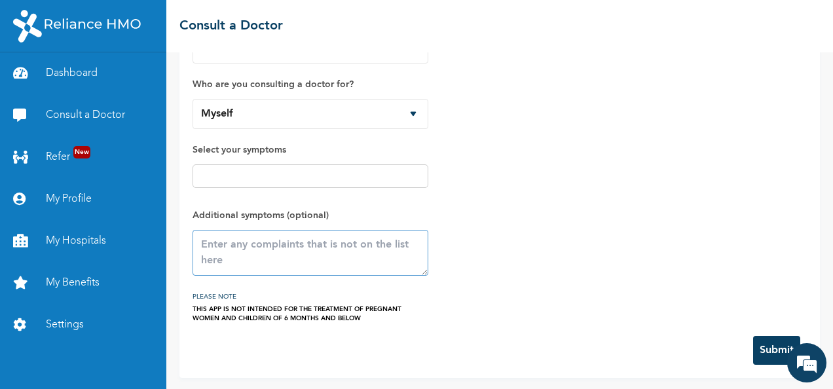
click at [322, 249] on textarea at bounding box center [311, 253] width 236 height 46
type textarea "Missed period but not pregnant"
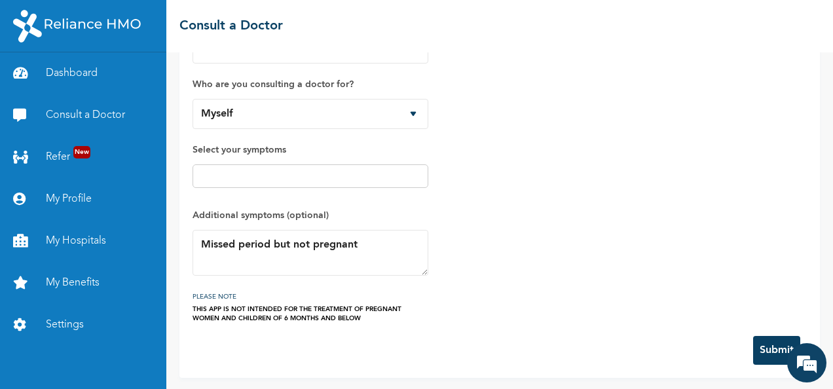
click at [765, 352] on button "Submit" at bounding box center [776, 350] width 47 height 29
click at [802, 367] on em at bounding box center [806, 362] width 35 height 35
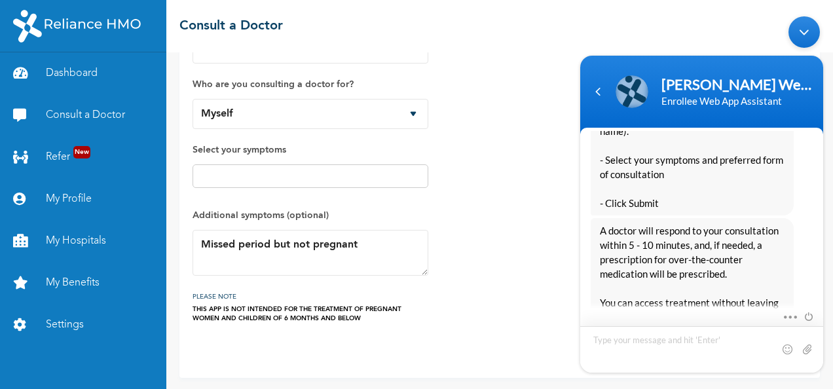
scroll to position [1491, 0]
click at [526, 306] on div "How would you like to consult a doctor? Chat with doctor Phone Call Who are you…" at bounding box center [500, 160] width 614 height 325
click at [807, 32] on div "Minimize live chat window" at bounding box center [803, 31] width 31 height 31
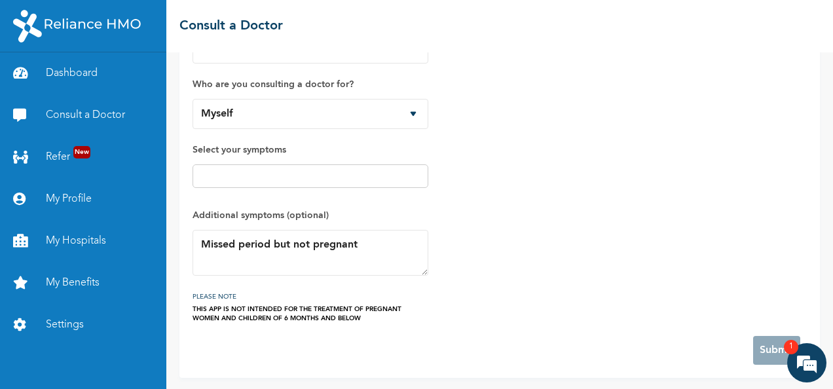
scroll to position [1859, 0]
click at [804, 366] on em at bounding box center [806, 362] width 35 height 35
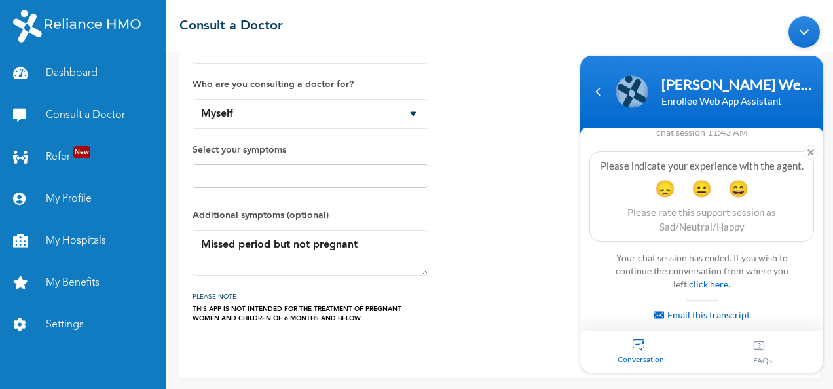
click at [807, 35] on div "Minimize live chat window" at bounding box center [803, 31] width 31 height 31
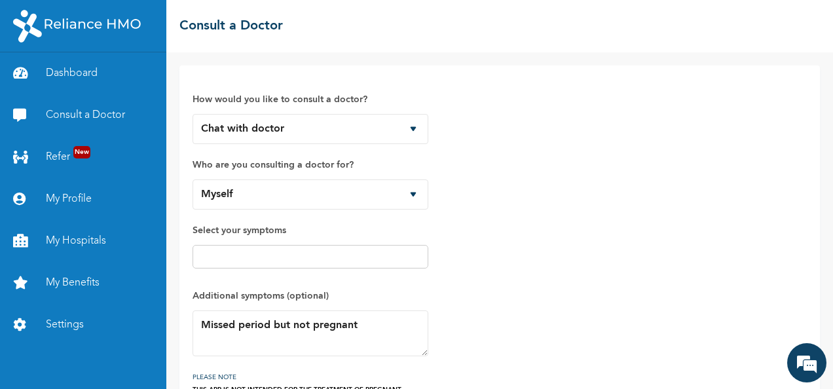
scroll to position [81, 0]
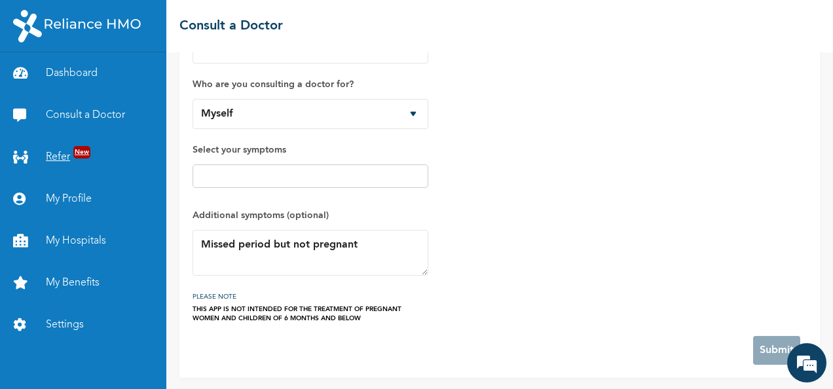
click at [60, 159] on link "Refer New" at bounding box center [83, 157] width 166 height 42
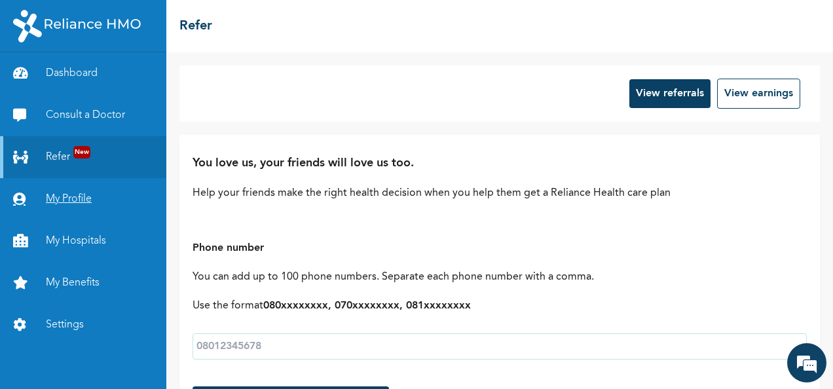
click at [62, 200] on link "My Profile" at bounding box center [83, 199] width 166 height 42
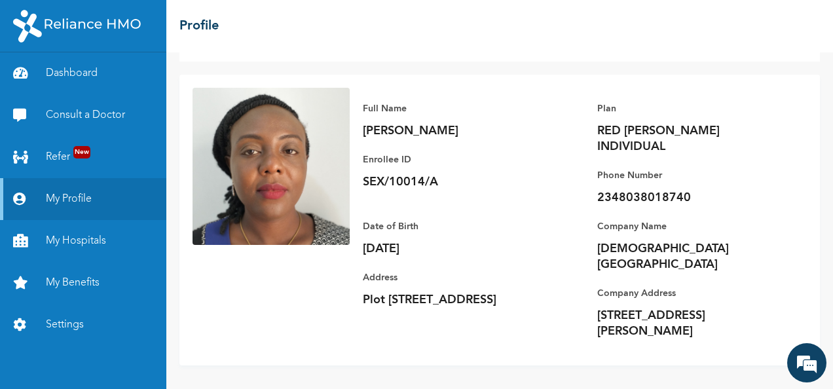
scroll to position [62, 0]
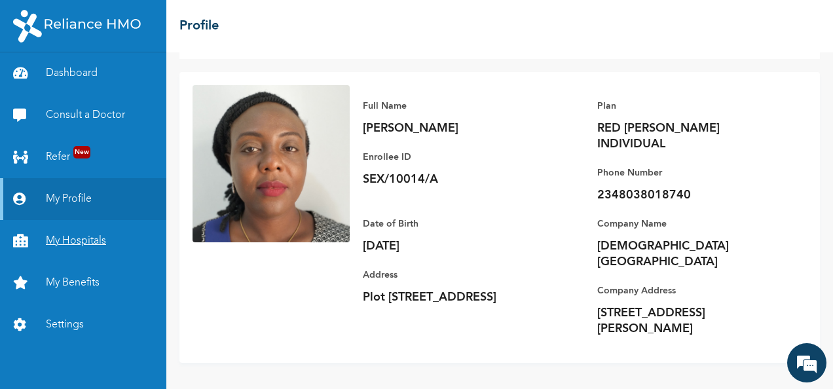
click at [58, 249] on link "My Hospitals" at bounding box center [83, 241] width 166 height 42
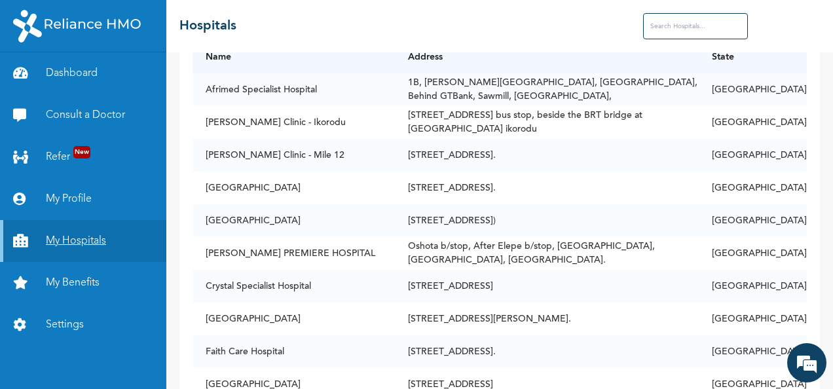
scroll to position [7, 0]
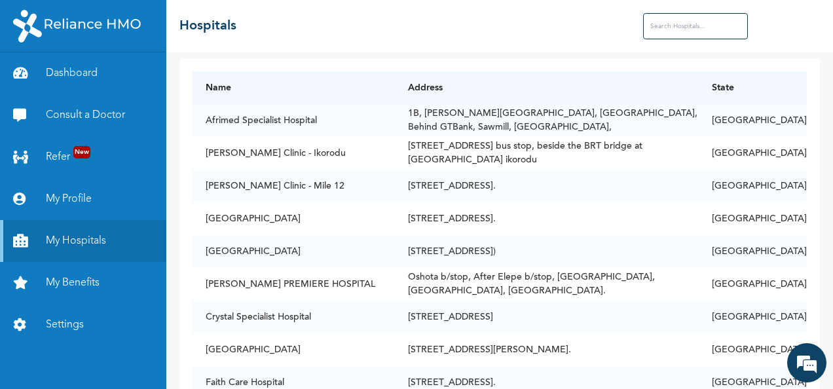
click at [693, 26] on input "text" at bounding box center [695, 26] width 105 height 26
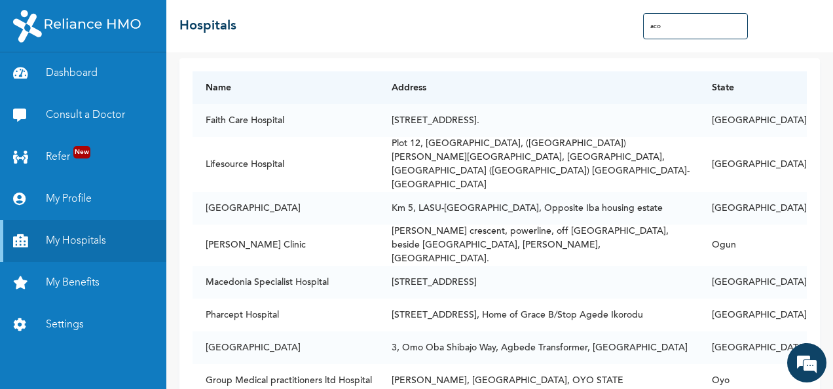
scroll to position [0, 0]
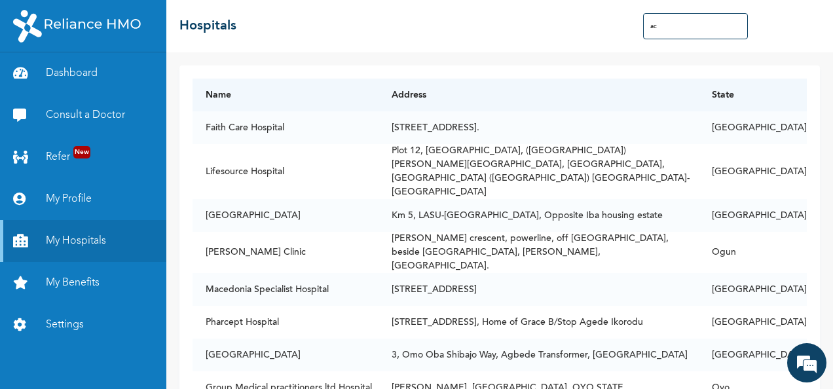
type input "a"
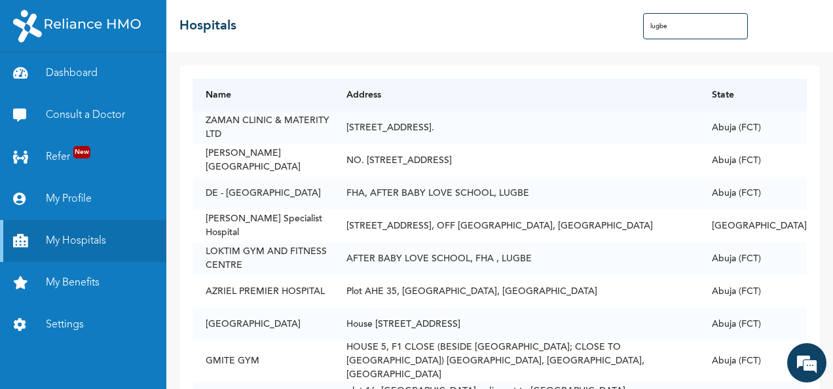
type input "lugbe"
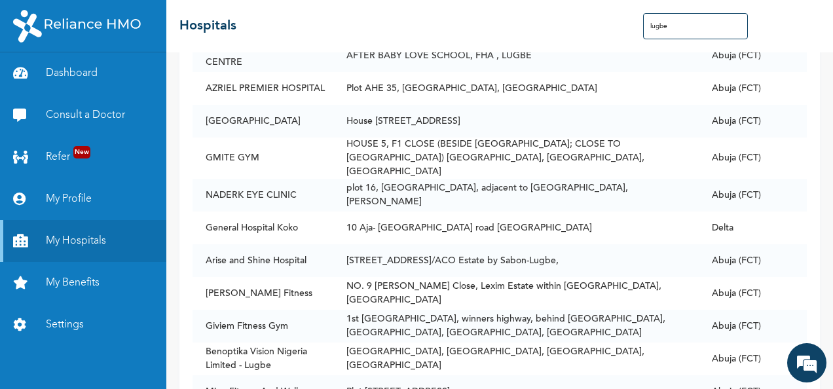
scroll to position [206, 0]
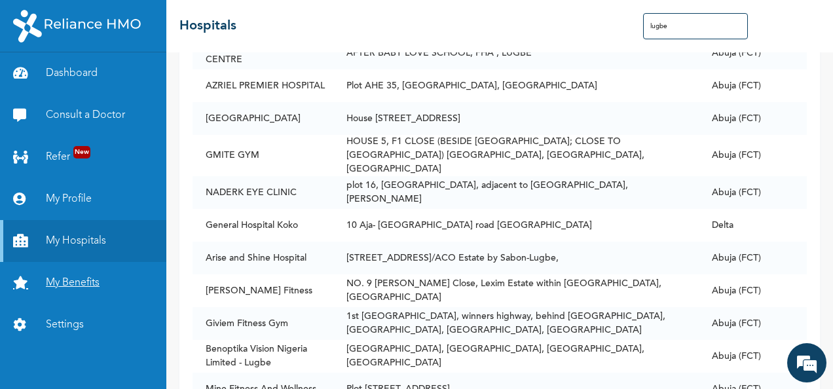
click at [107, 287] on link "My Benefits" at bounding box center [83, 283] width 166 height 42
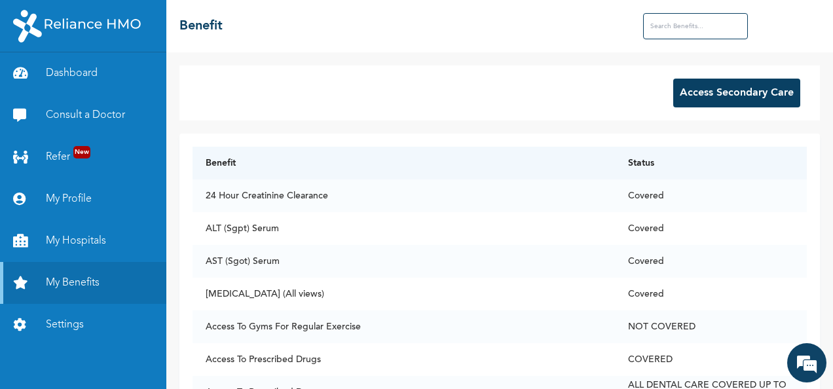
click at [688, 29] on input "text" at bounding box center [695, 26] width 105 height 26
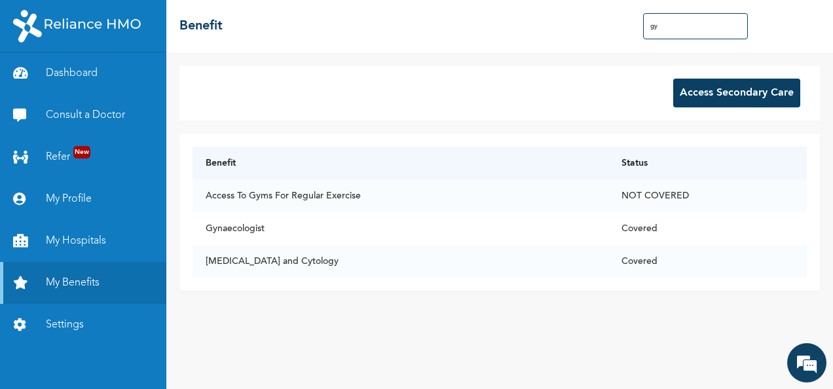
type input "g"
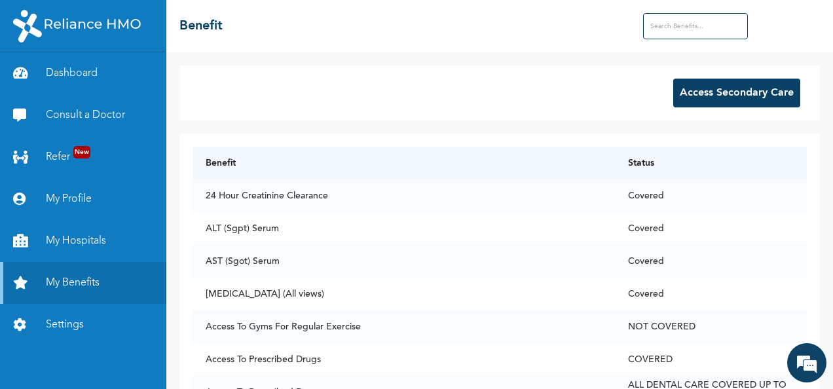
click at [689, 25] on input "text" at bounding box center [695, 26] width 105 height 26
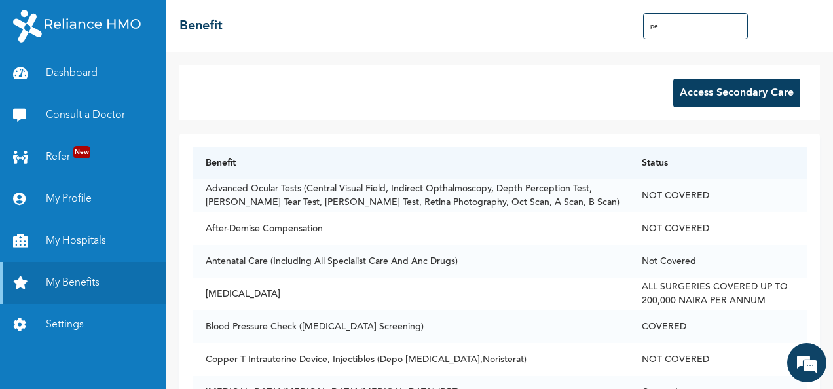
type input "p"
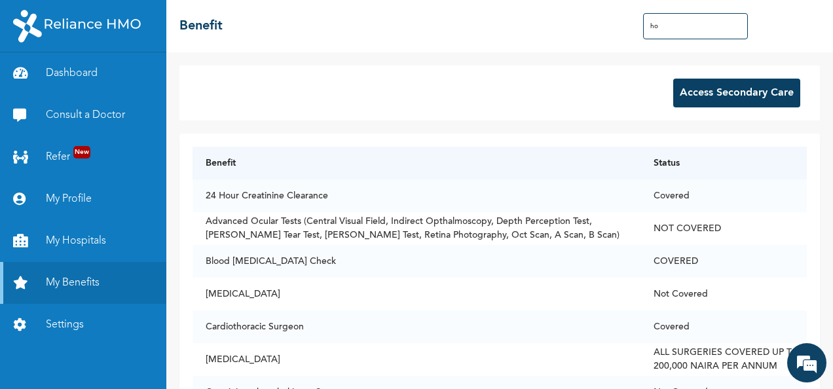
type input "h"
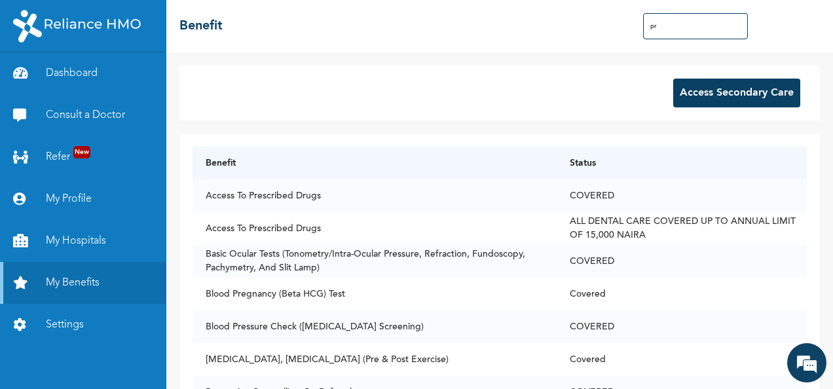
type input "p"
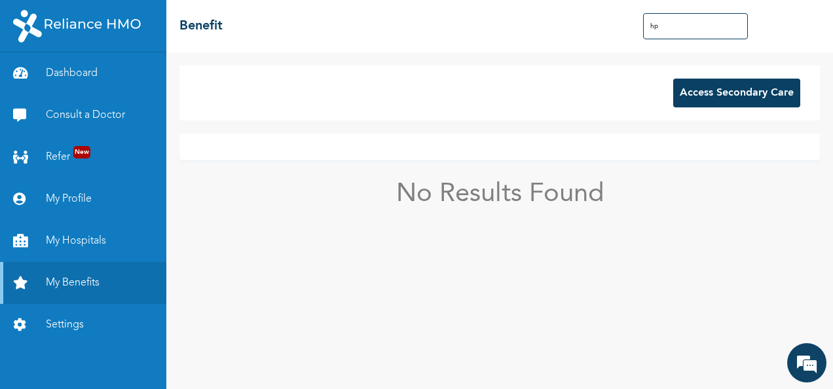
type input "h"
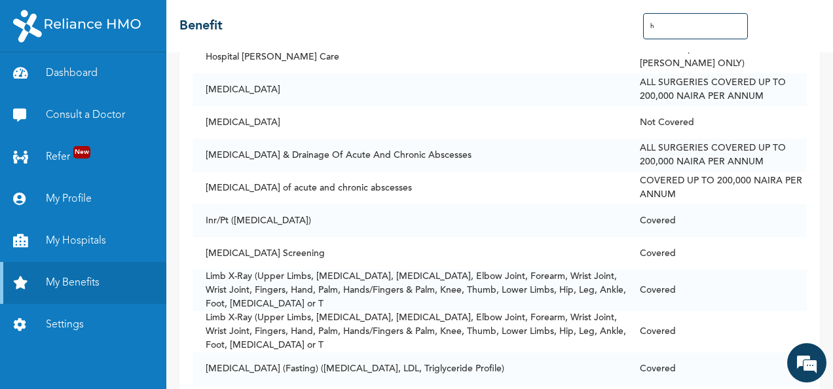
scroll to position [2136, 0]
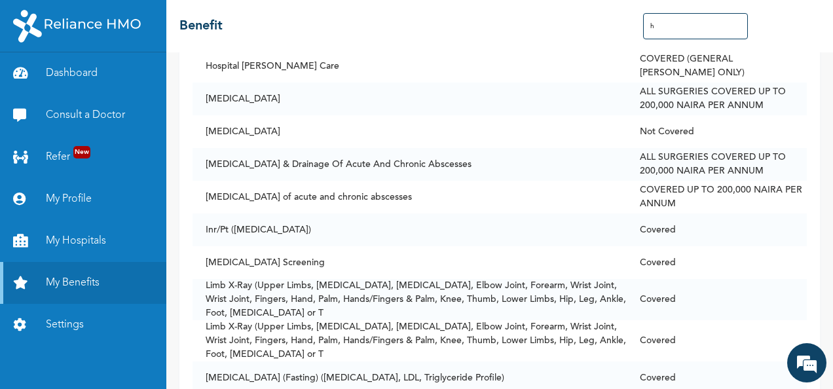
click at [671, 29] on input "h" at bounding box center [695, 26] width 105 height 26
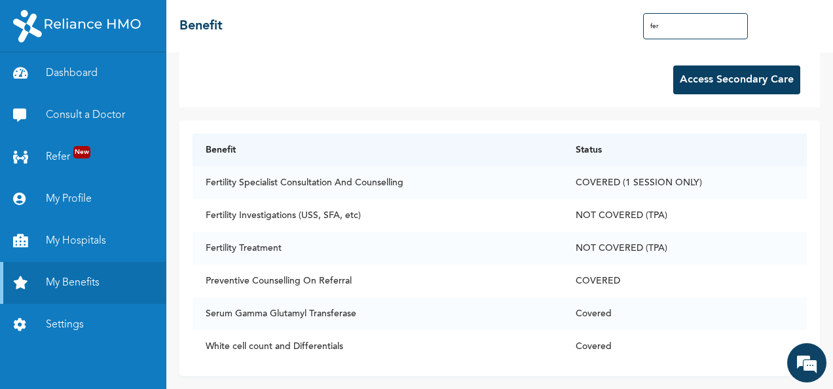
scroll to position [23, 0]
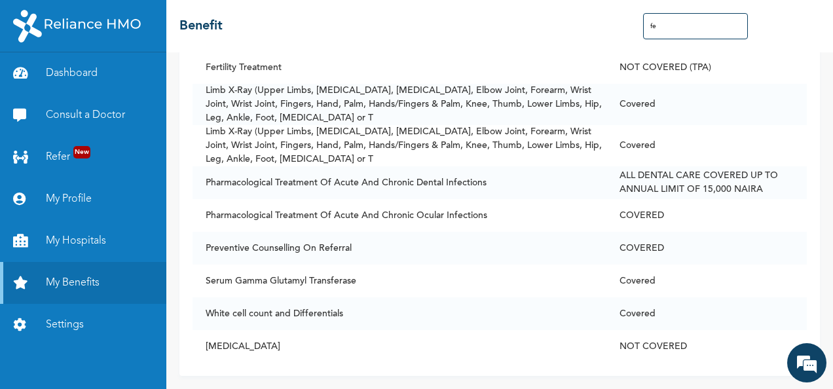
type input "f"
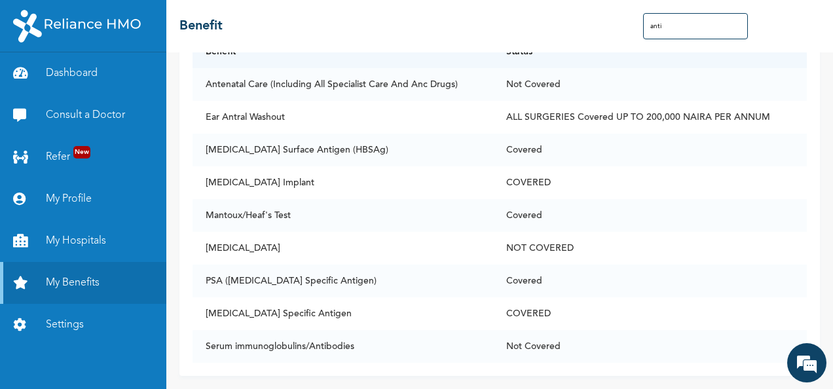
scroll to position [0, 0]
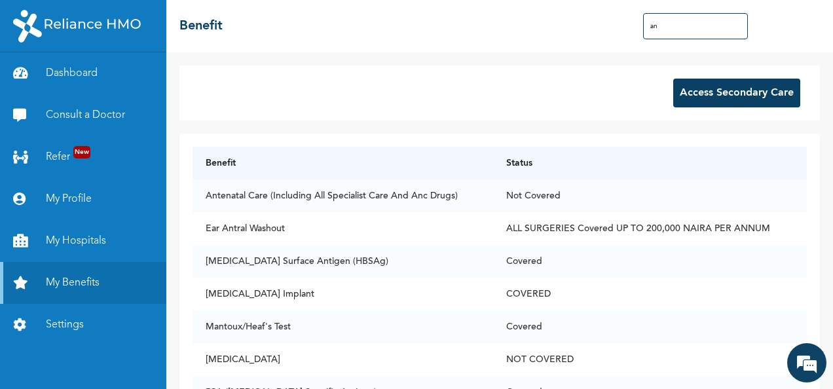
type input "a"
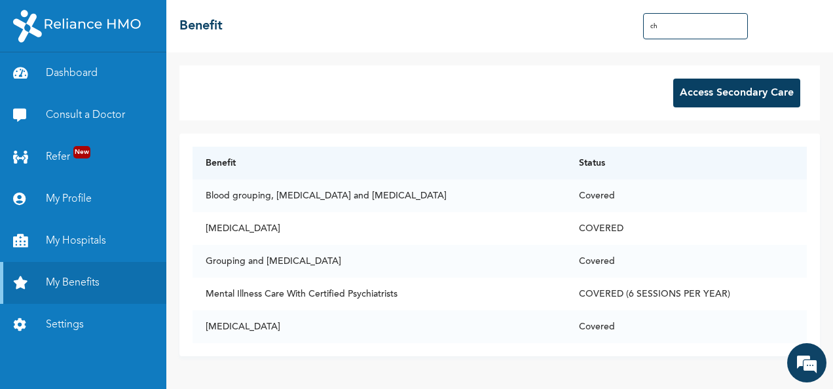
type input "c"
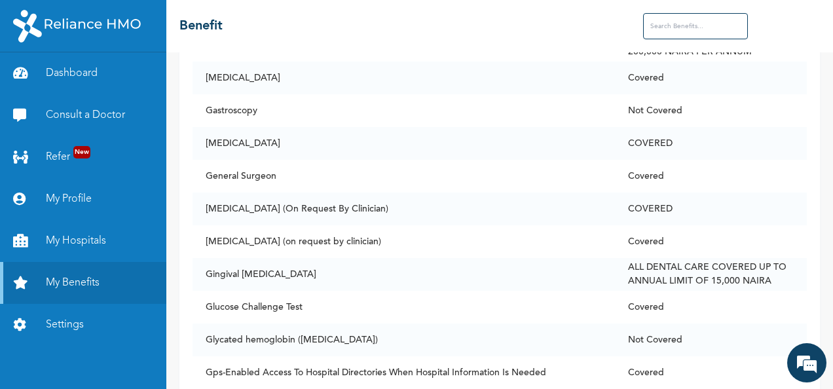
scroll to position [3478, 0]
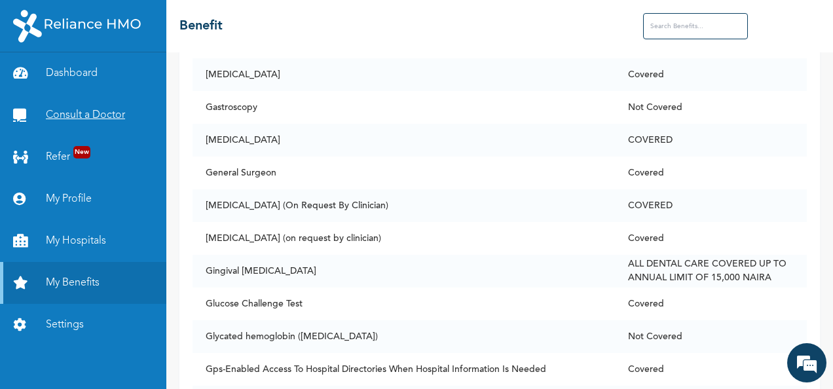
click at [63, 113] on link "Consult a Doctor" at bounding box center [83, 115] width 166 height 42
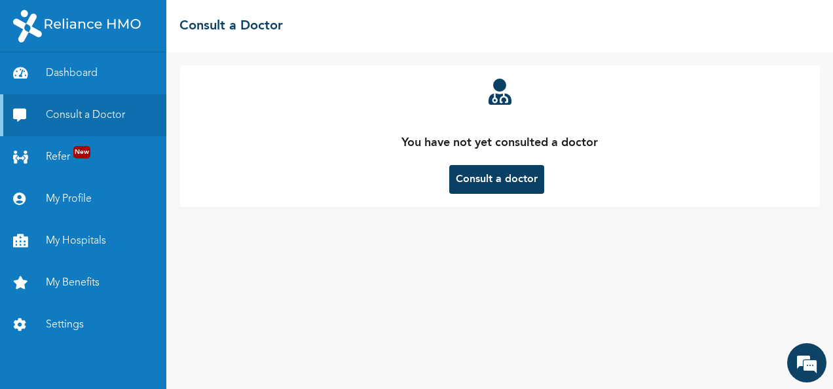
click at [504, 179] on button "Consult a doctor" at bounding box center [496, 179] width 95 height 29
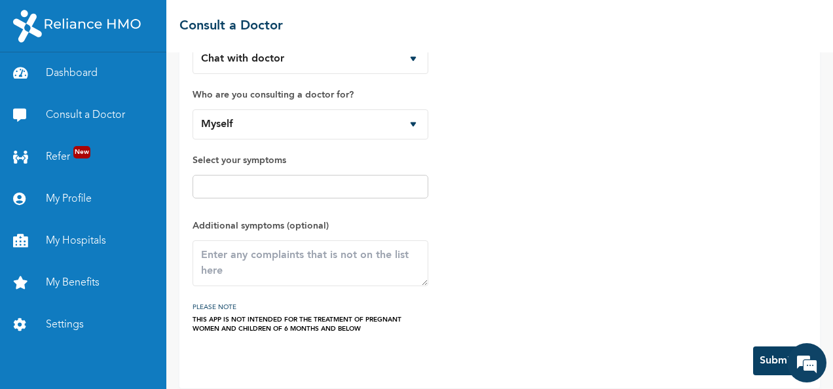
scroll to position [73, 0]
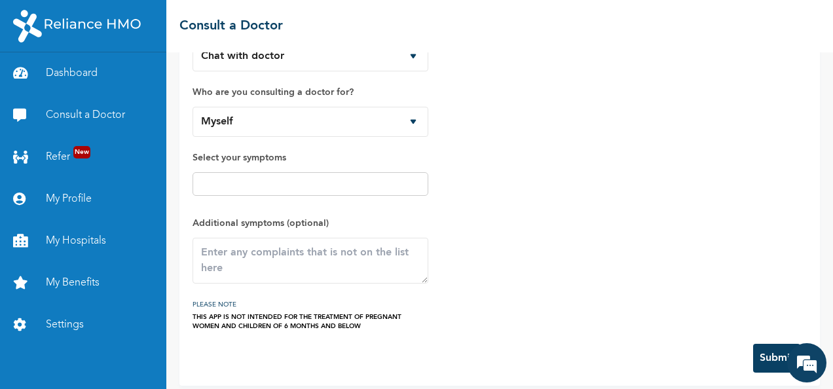
click at [396, 182] on input "text" at bounding box center [310, 184] width 228 height 16
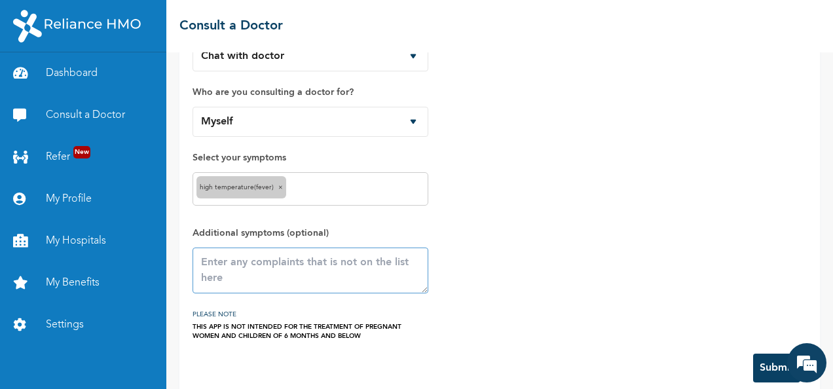
click at [355, 264] on textarea at bounding box center [311, 271] width 236 height 46
type textarea "missed period but not pregnant"
click at [767, 366] on button "Submit" at bounding box center [776, 368] width 47 height 29
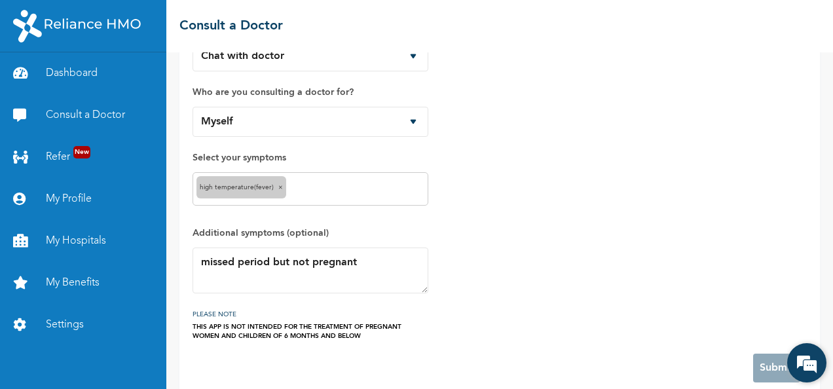
click at [808, 357] on em at bounding box center [806, 362] width 35 height 35
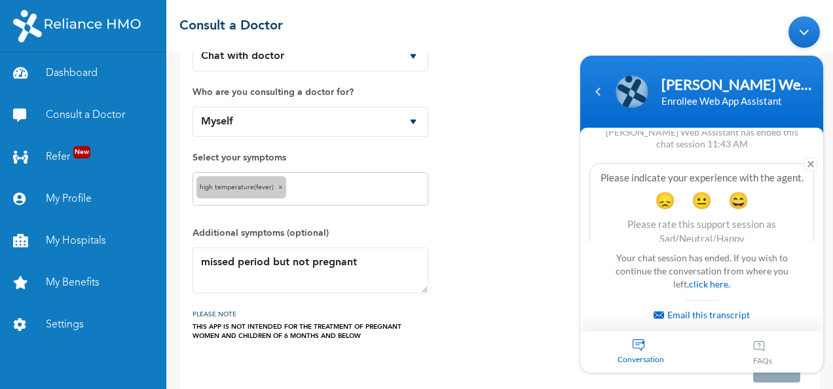
scroll to position [1847, 0]
click at [713, 286] on link "click here." at bounding box center [709, 283] width 41 height 11
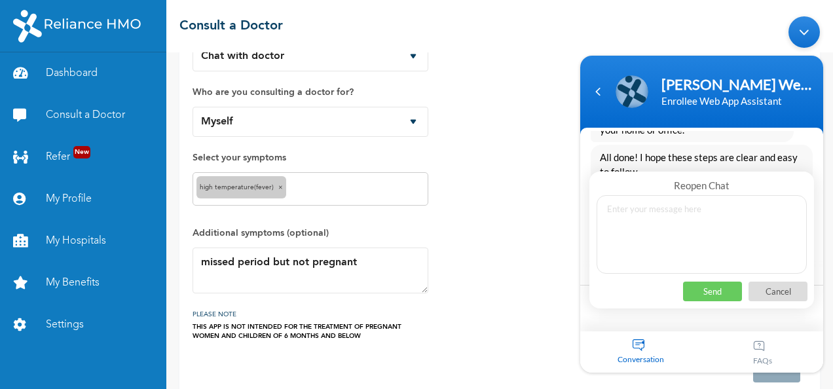
scroll to position [1678, 0]
click at [658, 211] on textarea at bounding box center [702, 234] width 210 height 79
type textarea "no doctor has attended to me"
click at [739, 297] on p "Send" at bounding box center [712, 291] width 59 height 20
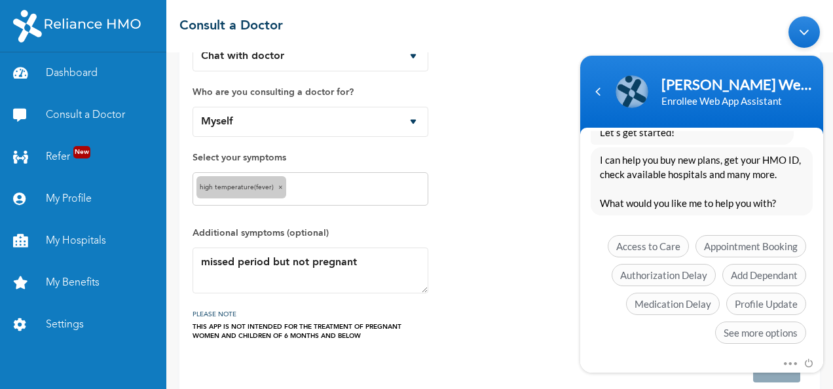
scroll to position [2221, 0]
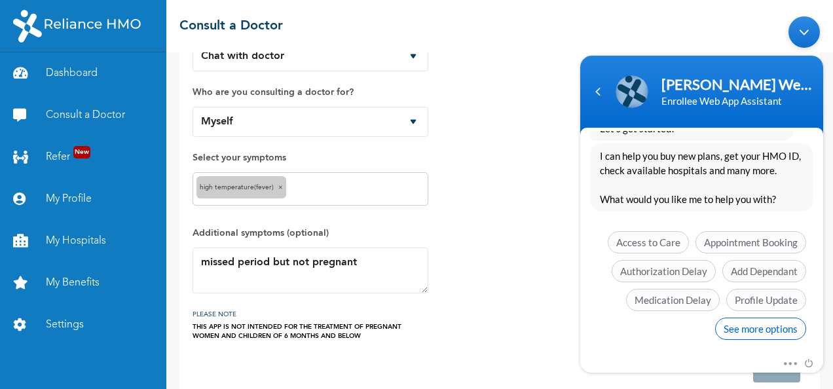
click at [770, 319] on span "See more options" at bounding box center [760, 328] width 91 height 22
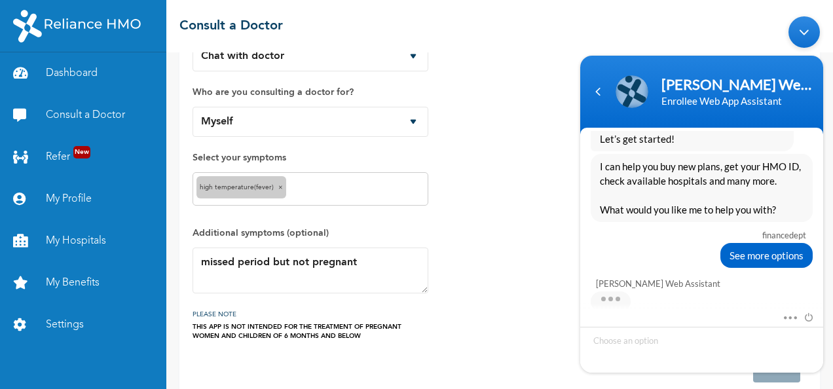
scroll to position [2318, 0]
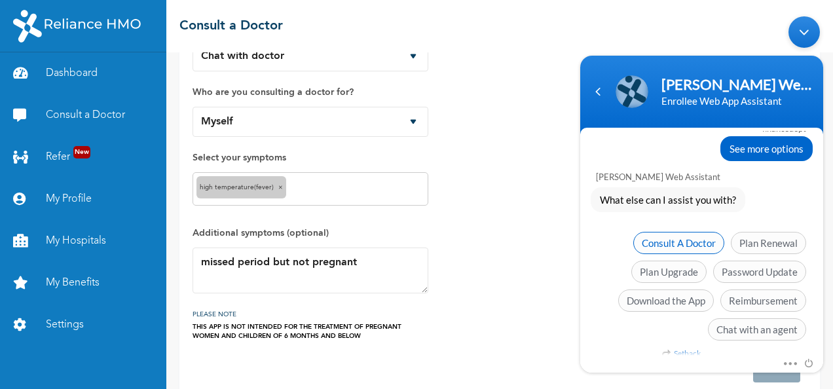
click at [695, 237] on span "Consult A Doctor" at bounding box center [678, 242] width 91 height 22
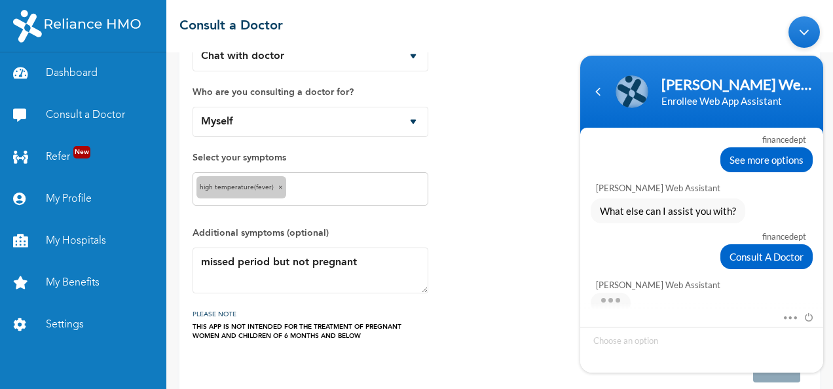
scroll to position [2429, 0]
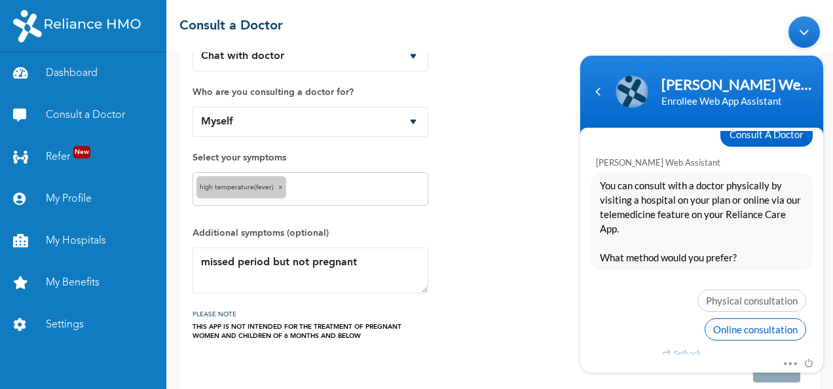
click at [769, 324] on span "Online consultation" at bounding box center [756, 329] width 102 height 22
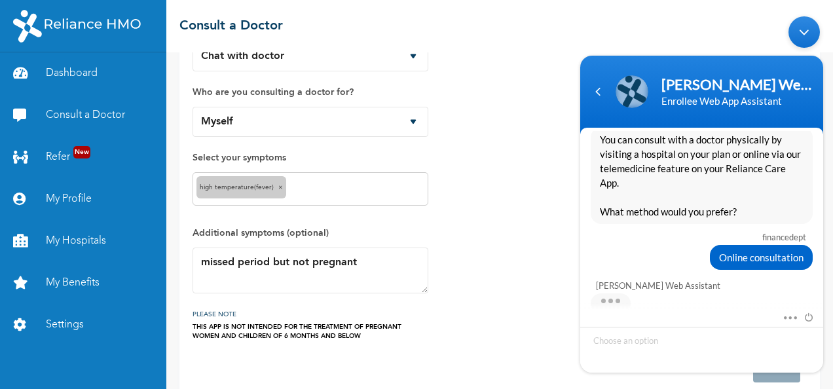
scroll to position [2525, 0]
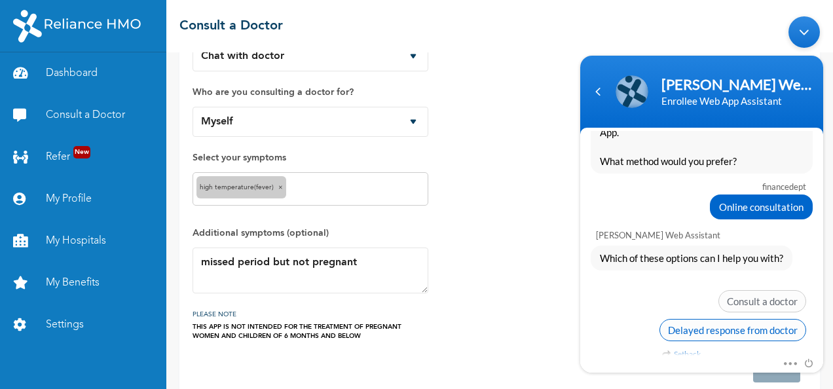
click at [743, 325] on span "Delayed response from doctor" at bounding box center [732, 329] width 147 height 22
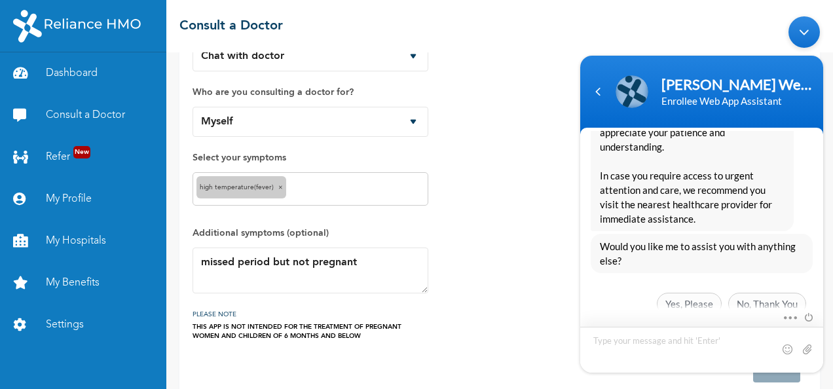
scroll to position [2825, 0]
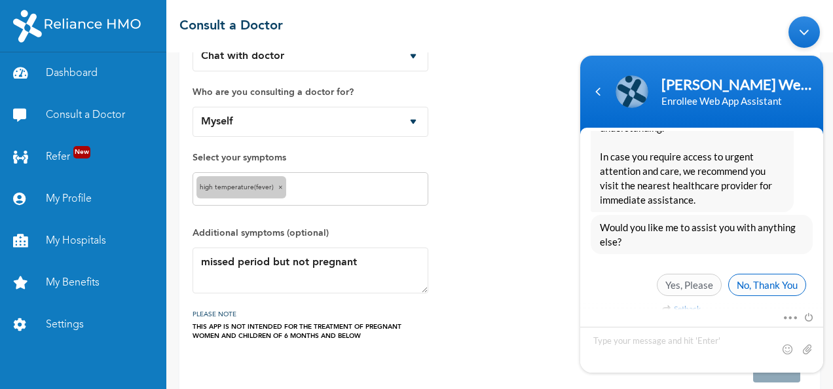
click at [757, 274] on span "No, Thank You" at bounding box center [767, 284] width 78 height 22
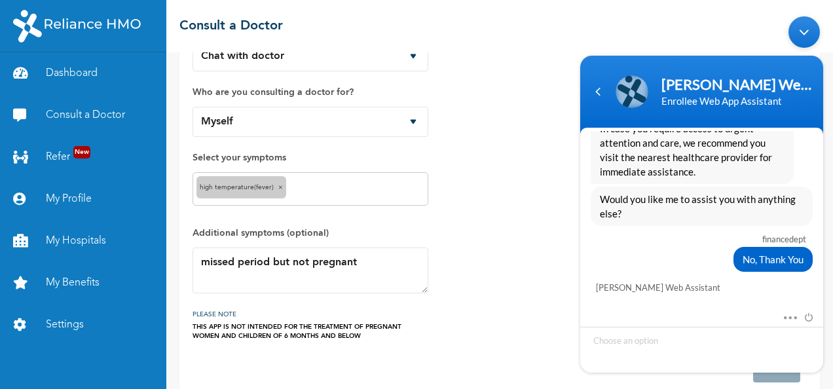
scroll to position [2964, 0]
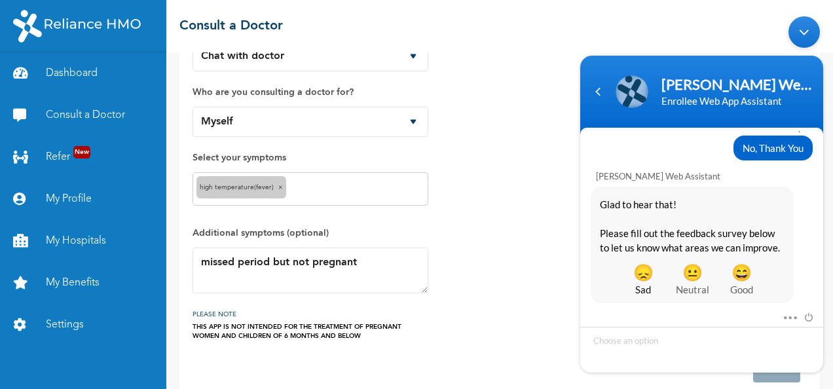
click at [641, 282] on span "Sad" at bounding box center [643, 289] width 49 height 14
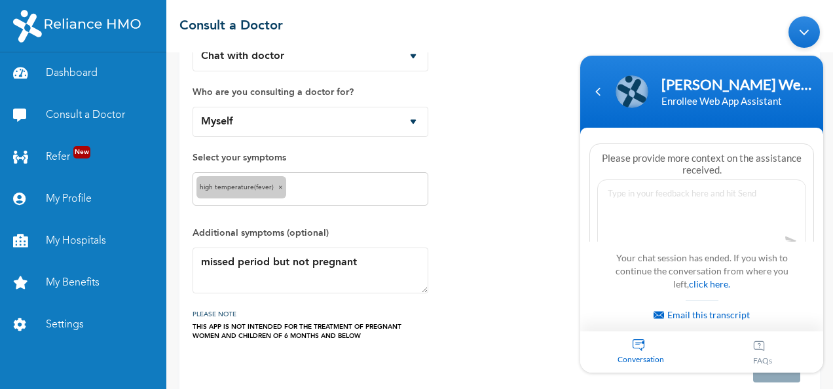
scroll to position [3293, 0]
click at [792, 33] on div "Minimize live chat window" at bounding box center [803, 31] width 31 height 31
